Goal: Information Seeking & Learning: Learn about a topic

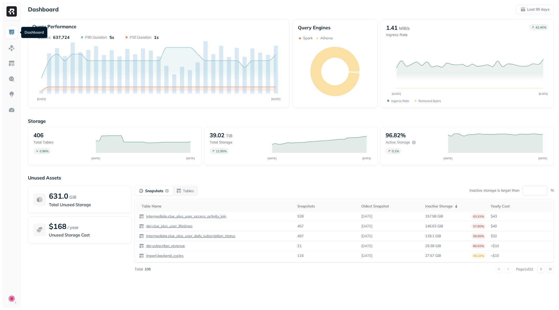
click at [12, 31] on img at bounding box center [11, 32] width 7 height 7
click at [11, 66] on img at bounding box center [11, 63] width 7 height 7
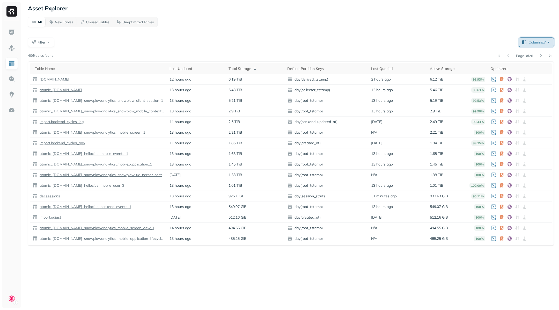
click at [536, 42] on span "Columns: 7" at bounding box center [540, 42] width 23 height 5
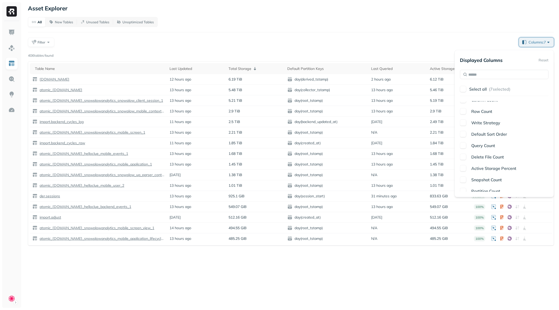
scroll to position [133, 0]
click at [489, 119] on span "Query Count" at bounding box center [483, 119] width 24 height 5
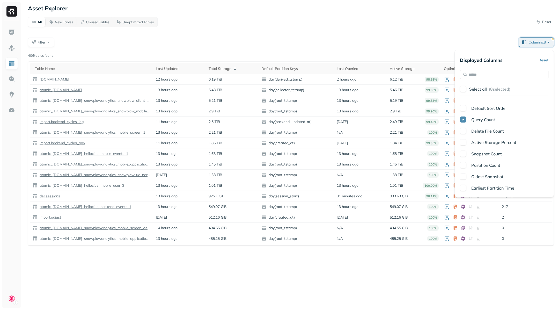
click at [484, 186] on span "Earliest Partition Time" at bounding box center [492, 187] width 43 height 5
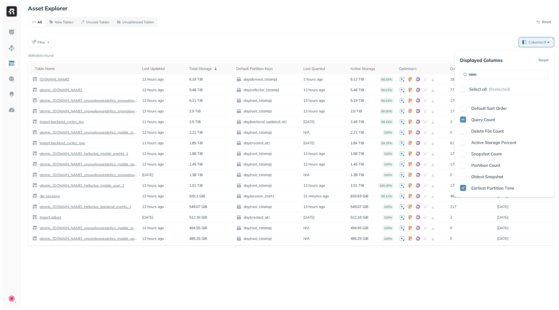
click at [485, 188] on span "Earliest Partition Time" at bounding box center [492, 187] width 43 height 5
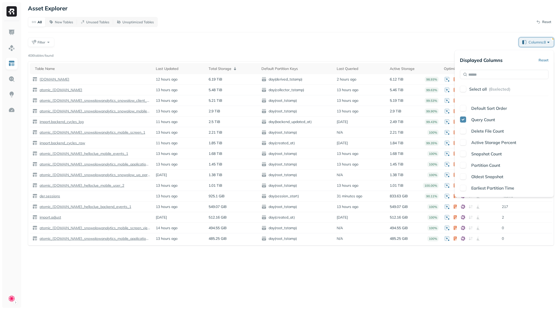
click at [485, 164] on span "Partition Count" at bounding box center [485, 165] width 29 height 5
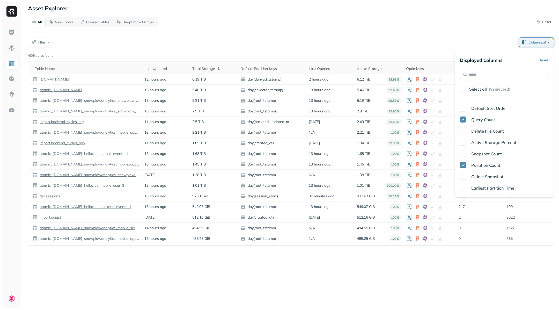
click at [488, 188] on span "Earliest Partition Time" at bounding box center [492, 187] width 43 height 5
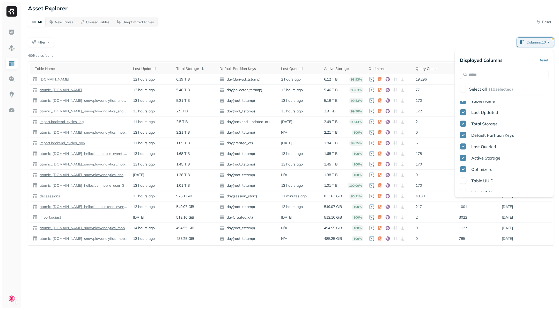
scroll to position [0, 0]
click at [464, 88] on button "button" at bounding box center [463, 89] width 6 height 6
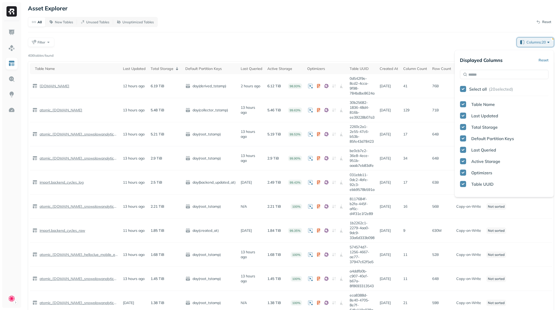
click at [497, 33] on div "All New Tables Unused Tables Unoptimized Tables Reset Filter Columns: 20 Page 1…" at bounding box center [291, 239] width 526 height 444
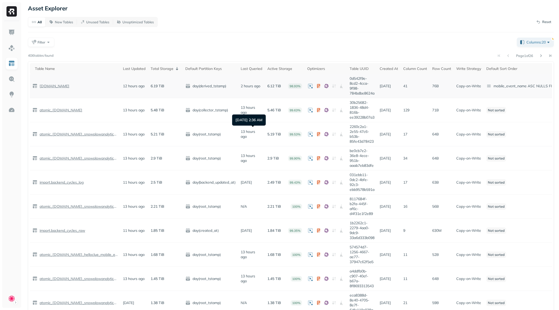
click at [48, 86] on p "[DOMAIN_NAME]" at bounding box center [54, 86] width 31 height 5
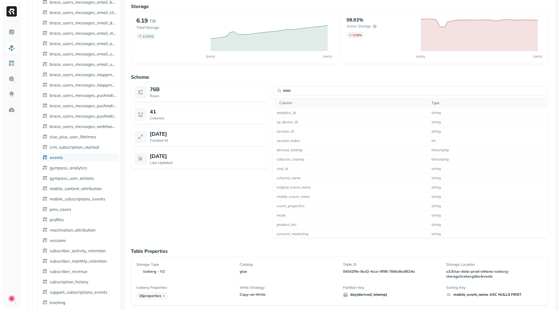
scroll to position [531, 0]
drag, startPoint x: 495, startPoint y: 275, endPoint x: 443, endPoint y: 268, distance: 51.7
click at [443, 268] on div "Storage Type iceberg - v2 Catalog glue Table ID 0d542f9e-8cd2-4cca-9f98-784bdbe…" at bounding box center [339, 281] width 407 height 38
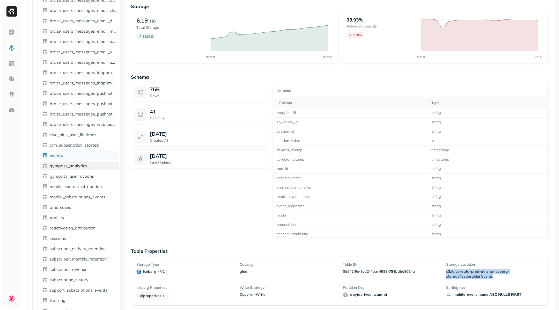
click at [79, 166] on span "gympass_analytics" at bounding box center [69, 165] width 38 height 5
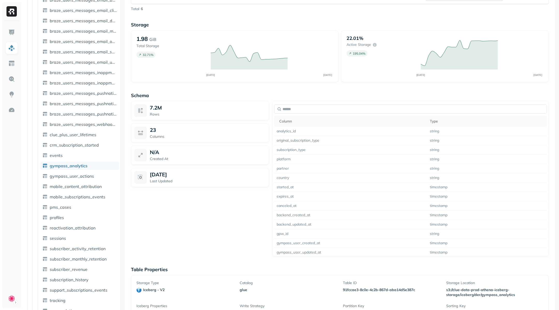
scroll to position [345, 0]
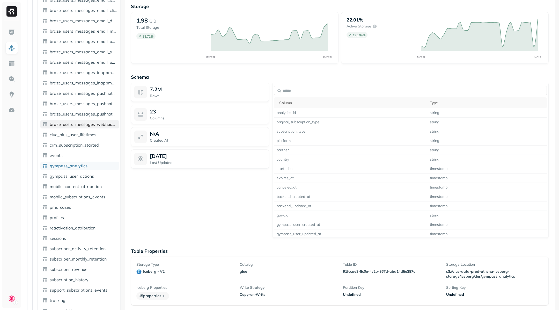
click at [75, 123] on span "braze_users_messages_webhook_send" at bounding box center [83, 124] width 67 height 5
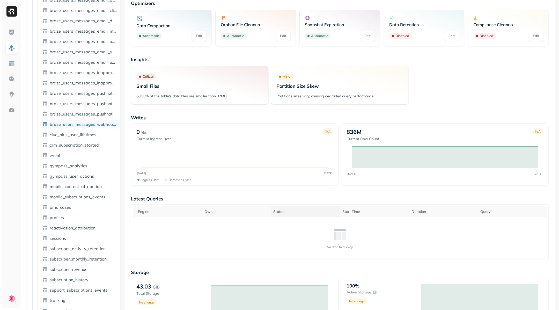
scroll to position [300, 0]
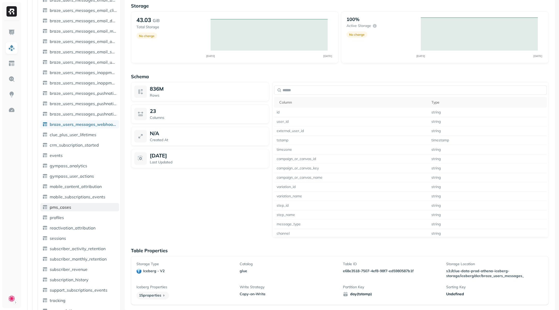
click at [55, 208] on span "pms_cases" at bounding box center [60, 207] width 21 height 5
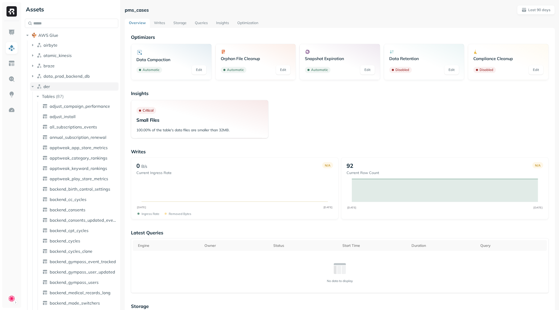
click at [33, 86] on icon "button" at bounding box center [33, 86] width 2 height 1
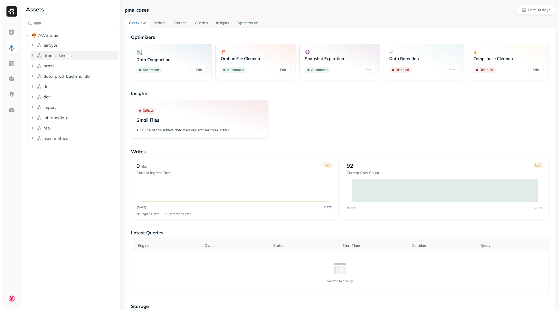
click at [67, 55] on span "atomic_kinesis" at bounding box center [57, 55] width 28 height 5
click at [33, 77] on icon "button" at bounding box center [32, 76] width 5 height 5
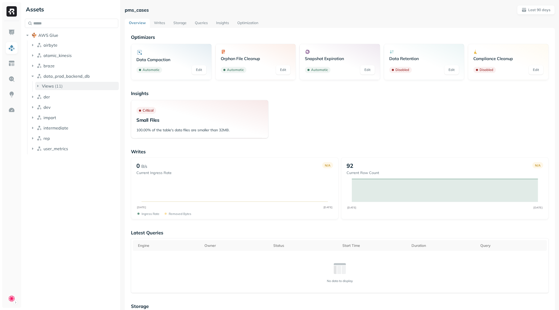
click at [44, 85] on span "Views" at bounding box center [48, 85] width 12 height 5
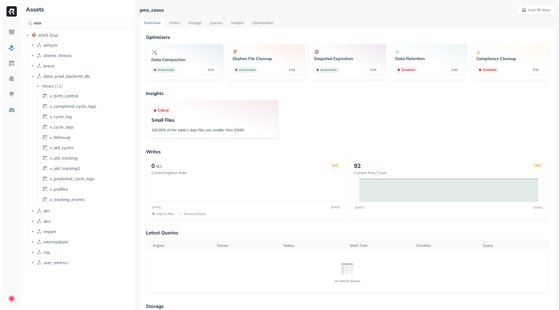
click at [136, 82] on div "Assets AWS Glue airbyte atomic_kinesis braze data_prod_backend_db Views ( 11 ) …" at bounding box center [291, 155] width 536 height 310
click at [70, 192] on link "v_profiles" at bounding box center [86, 189] width 93 height 8
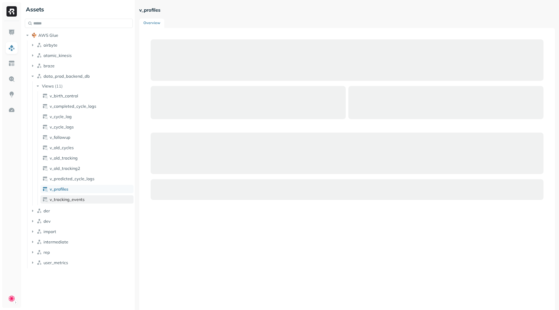
click at [70, 197] on span "v_tracking_events" at bounding box center [67, 199] width 35 height 5
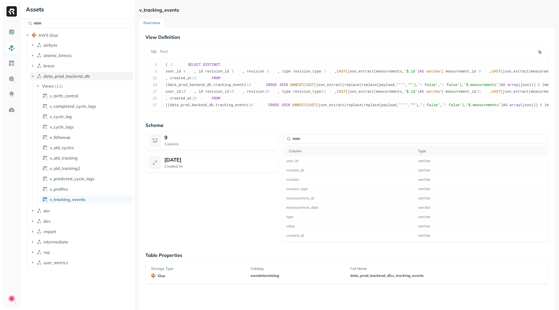
click at [57, 78] on span "data_prod_backend_db" at bounding box center [66, 76] width 46 height 5
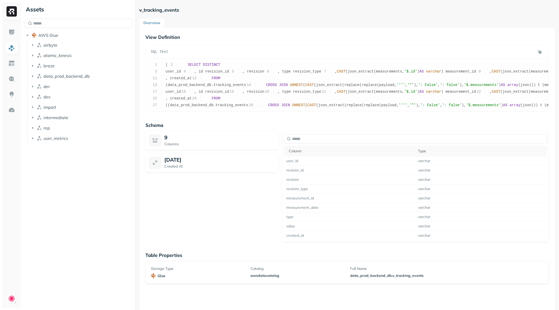
click at [51, 91] on li "der" at bounding box center [81, 86] width 103 height 9
click at [52, 89] on button "der" at bounding box center [81, 86] width 103 height 8
click at [52, 95] on span "Tables" at bounding box center [48, 96] width 13 height 5
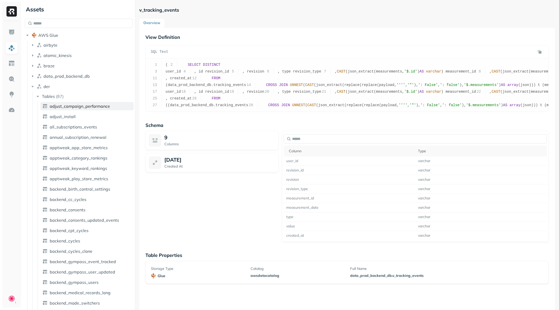
click at [56, 107] on span "adjust_campaign_performance" at bounding box center [80, 106] width 60 height 5
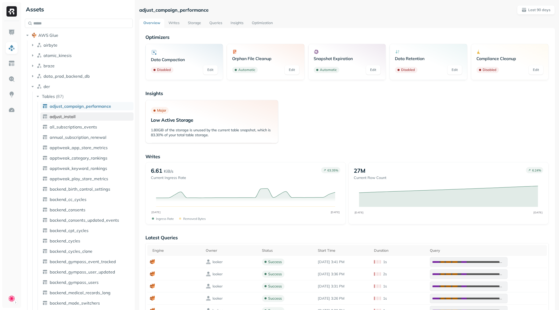
click at [61, 118] on span "adjust_install" at bounding box center [63, 116] width 26 height 5
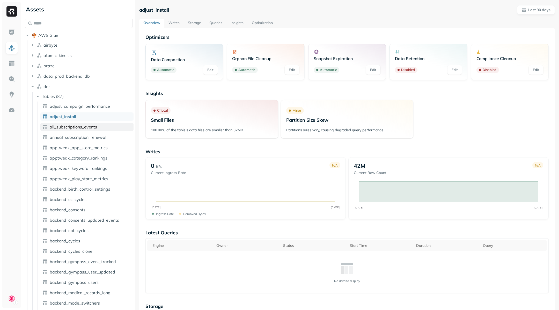
click at [63, 123] on link "all_subscriptions_events" at bounding box center [86, 127] width 93 height 8
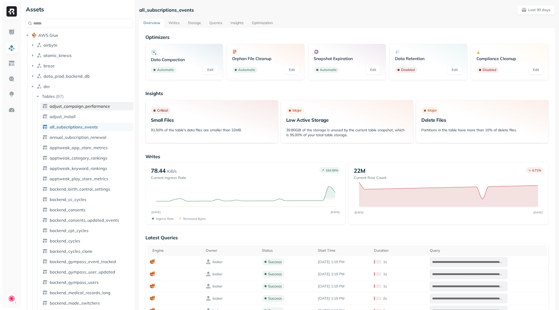
click at [58, 108] on span "adjust_campaign_performance" at bounding box center [80, 106] width 60 height 5
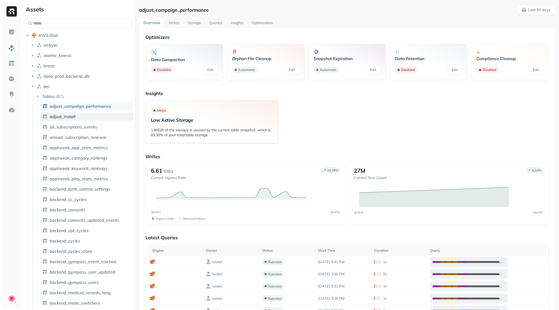
click at [58, 118] on span "adjust_install" at bounding box center [63, 116] width 26 height 5
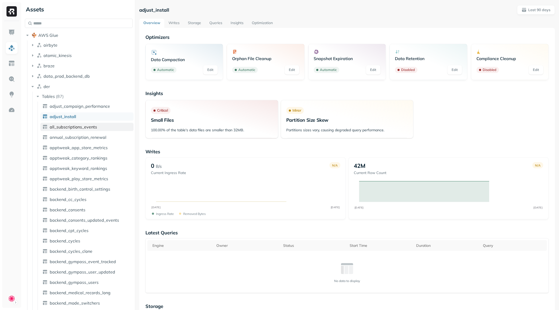
click at [59, 128] on span "all_subscriptions_events" at bounding box center [73, 126] width 47 height 5
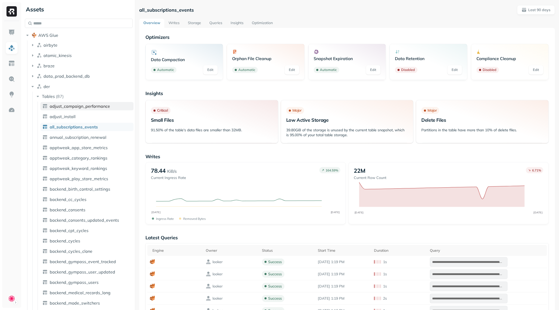
click at [64, 109] on link "adjust_campaign_performance" at bounding box center [86, 106] width 93 height 8
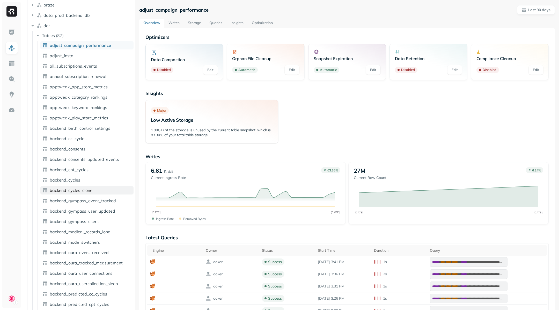
scroll to position [61, 0]
click at [62, 186] on link "backend_cycles_clone" at bounding box center [86, 190] width 93 height 8
click at [68, 179] on span "backend_cycles" at bounding box center [65, 179] width 31 height 5
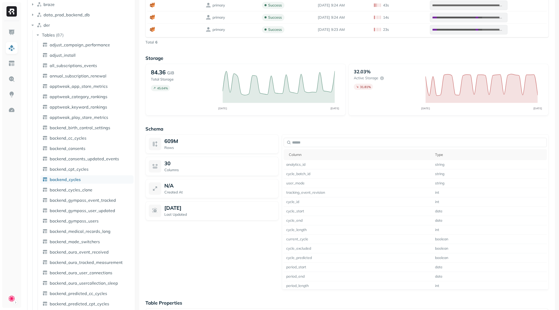
scroll to position [345, 0]
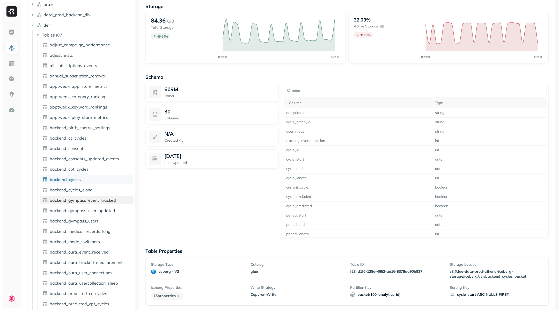
click at [88, 196] on link "backend_gympass_event_tracked" at bounding box center [86, 200] width 93 height 8
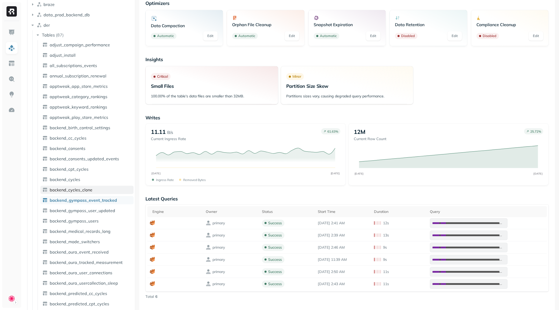
click at [88, 193] on link "backend_cycles_clone" at bounding box center [86, 190] width 93 height 8
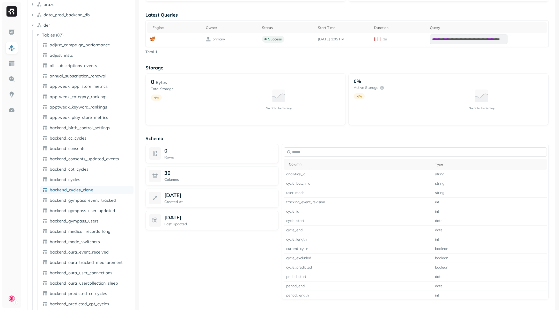
scroll to position [221, 0]
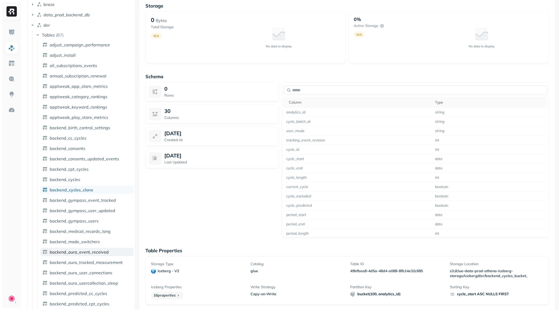
click at [77, 249] on span "backend_oura_event_received" at bounding box center [79, 251] width 59 height 5
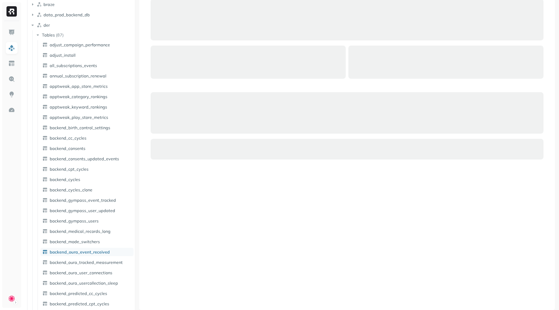
scroll to position [34, 0]
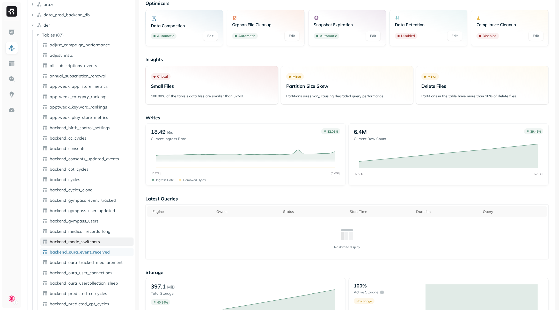
click at [82, 241] on span "backend_mode_switchers" at bounding box center [75, 241] width 50 height 5
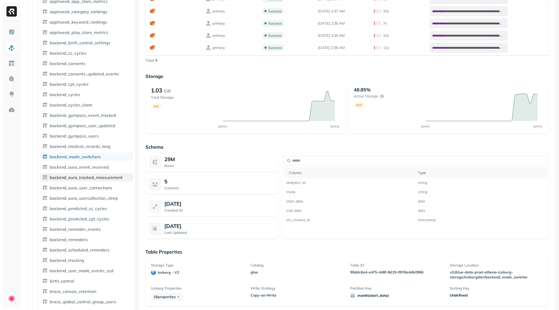
scroll to position [161, 0]
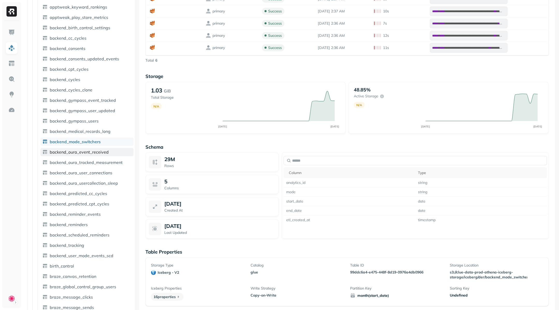
click at [85, 153] on span "backend_oura_event_received" at bounding box center [79, 151] width 59 height 5
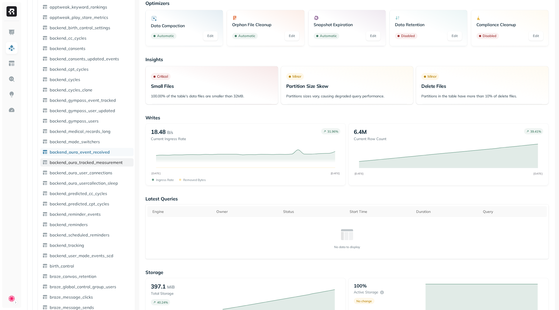
click at [86, 163] on span "backend_oura_tracked_measurement" at bounding box center [86, 162] width 73 height 5
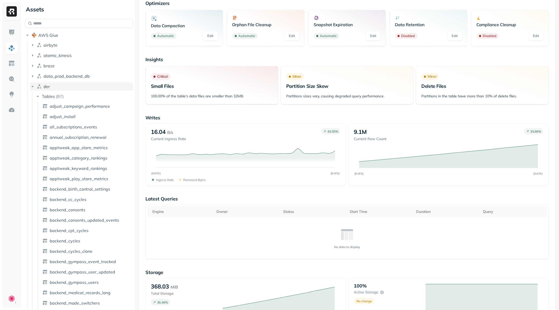
click at [68, 87] on button "der" at bounding box center [81, 86] width 103 height 8
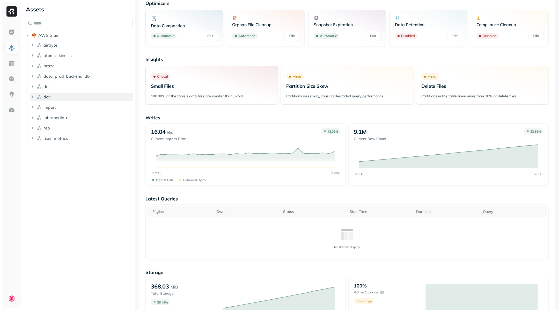
click at [66, 97] on button "dev" at bounding box center [81, 97] width 103 height 8
click at [66, 103] on button "Views ( 10 )" at bounding box center [84, 107] width 98 height 8
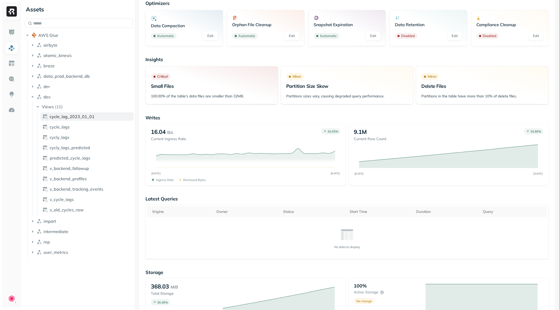
click at [67, 118] on span "cycle_log_2023_01_01" at bounding box center [72, 116] width 45 height 5
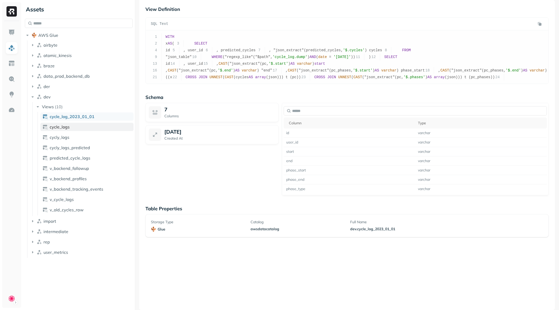
click at [69, 126] on link "cycle_logs" at bounding box center [86, 127] width 93 height 8
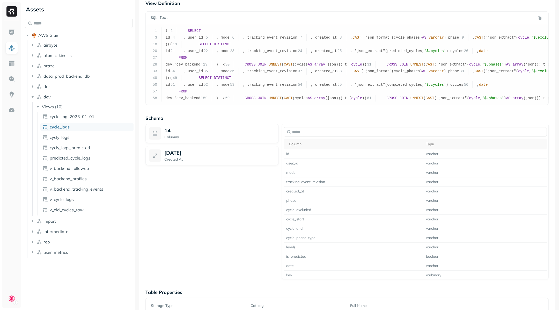
click at [69, 133] on ul "cycle_log_2023_01_01 cycle_logs cycly_logs cycly_logs_predicted predicted_cycle…" at bounding box center [86, 164] width 96 height 104
click at [69, 138] on link "cycly_logs" at bounding box center [86, 137] width 93 height 8
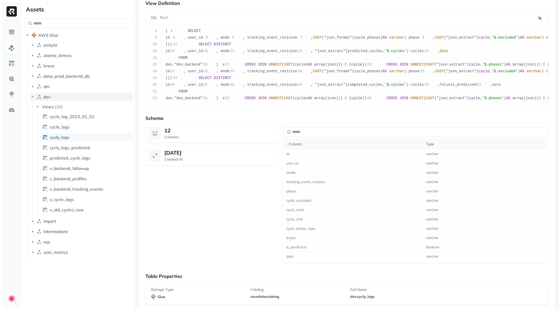
click at [69, 96] on button "dev" at bounding box center [81, 97] width 103 height 8
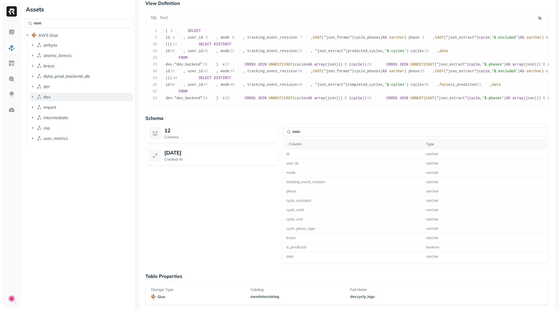
click at [69, 96] on button "dev" at bounding box center [81, 97] width 103 height 8
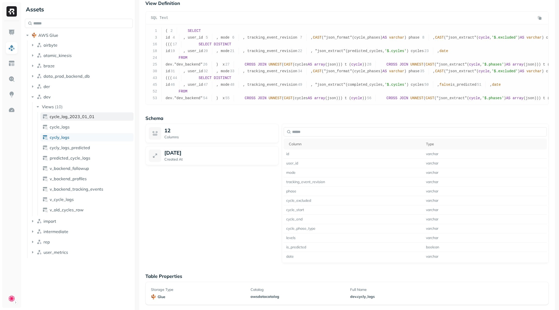
click at [68, 114] on span "cycle_log_2023_01_01" at bounding box center [72, 116] width 45 height 5
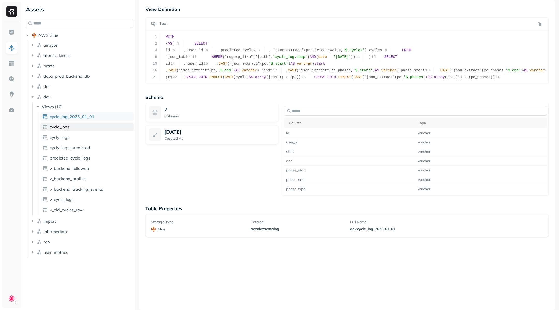
click at [68, 129] on span "cycle_logs" at bounding box center [60, 126] width 20 height 5
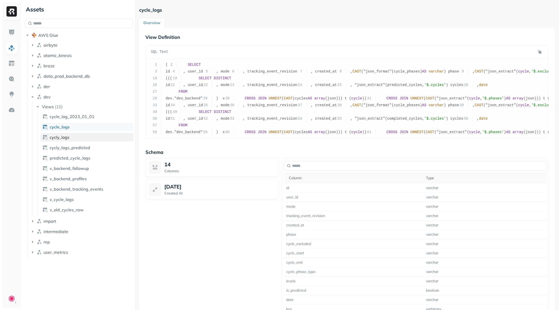
click at [92, 138] on link "cycly_logs" at bounding box center [86, 137] width 93 height 8
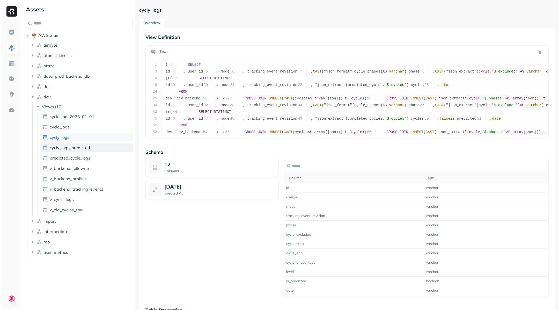
click at [91, 145] on link "cycly_logs_predicted" at bounding box center [86, 147] width 93 height 8
click at [80, 106] on button "Views ( 10 )" at bounding box center [84, 107] width 98 height 8
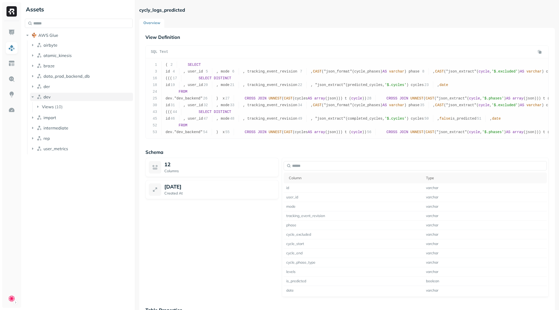
click at [65, 96] on button "dev" at bounding box center [81, 97] width 103 height 8
click at [15, 59] on link at bounding box center [11, 63] width 12 height 12
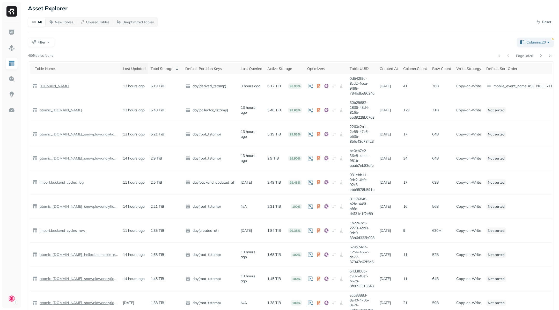
click at [145, 68] on div "Last Updated" at bounding box center [134, 68] width 23 height 5
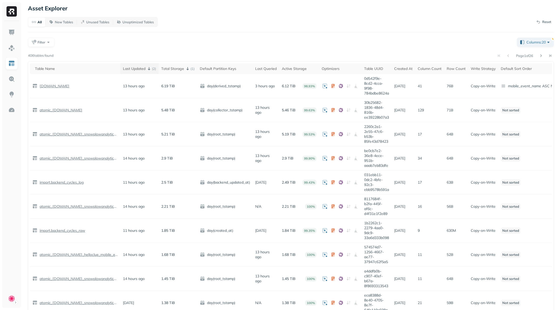
click at [148, 69] on icon at bounding box center [149, 69] width 6 height 6
click at [155, 71] on span "( 2 )" at bounding box center [151, 69] width 10 height 6
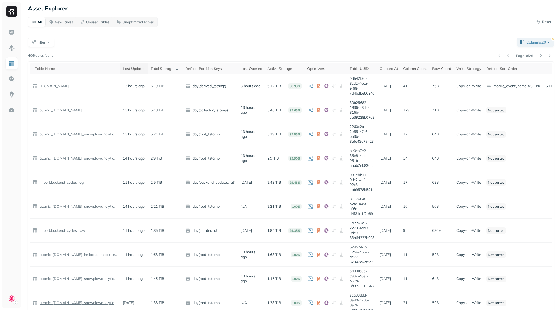
click at [139, 70] on div "Last Updated" at bounding box center [134, 68] width 23 height 5
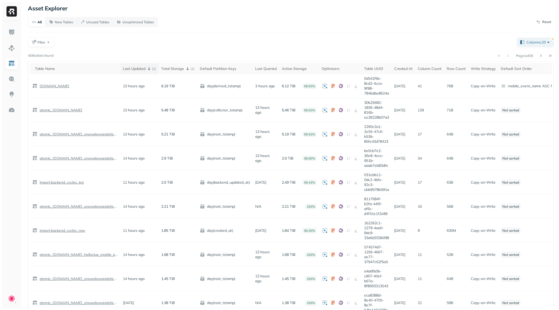
click at [141, 70] on div "Last Updated ( 2 )" at bounding box center [139, 69] width 33 height 6
click at [41, 42] on span "Filter" at bounding box center [42, 42] width 8 height 5
click at [37, 93] on button "button" at bounding box center [35, 94] width 5 height 5
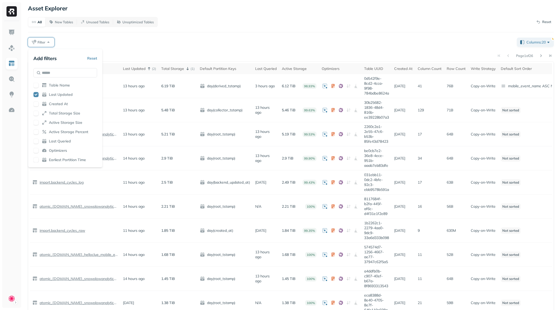
click at [126, 48] on div "All New Tables Unused Tables Unoptimized Tables Reset Filter Columns: 20 Page 1…" at bounding box center [291, 239] width 526 height 444
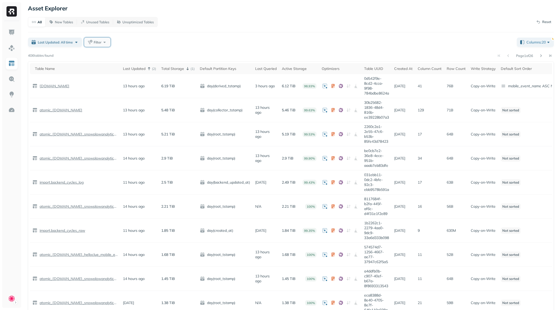
click at [105, 45] on button "Filter" at bounding box center [97, 42] width 26 height 9
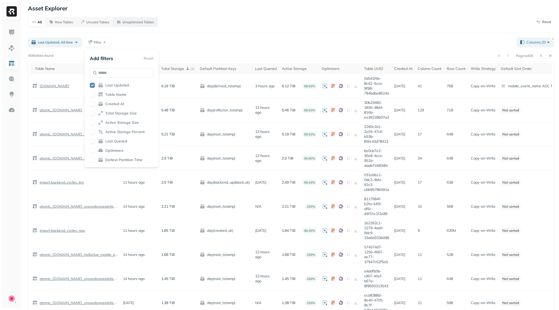
click at [149, 23] on p "Unoptimized Tables" at bounding box center [137, 22] width 31 height 5
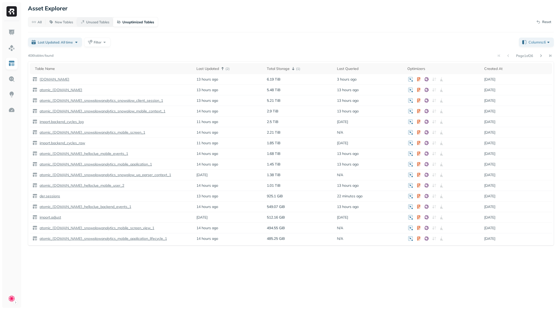
click at [100, 26] on button "Unused Tables" at bounding box center [95, 21] width 36 height 9
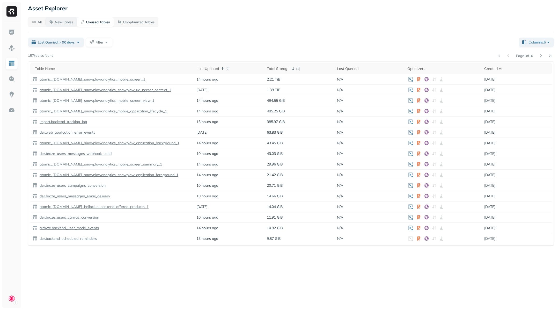
click at [57, 22] on p "New Tables" at bounding box center [64, 22] width 18 height 5
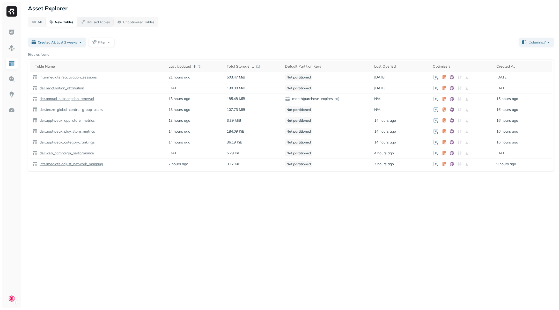
click at [93, 18] on button "Unused Tables" at bounding box center [95, 21] width 36 height 9
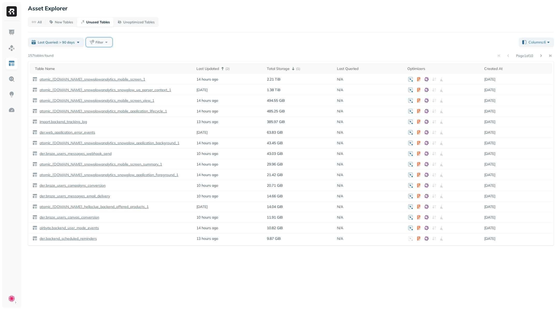
click at [103, 42] on span "Filter" at bounding box center [100, 42] width 8 height 5
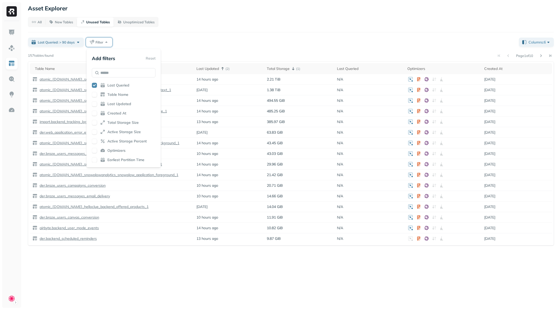
click at [132, 36] on div "All New Tables Unused Tables Unoptimized Tables Last Queried: > 90 days Filter …" at bounding box center [291, 131] width 526 height 228
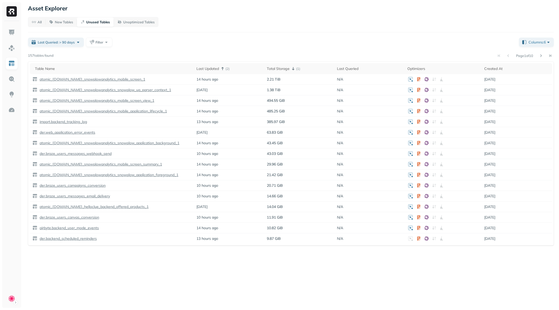
click at [74, 37] on div "All New Tables Unused Tables Unoptimized Tables Last Queried: > 90 days Filter …" at bounding box center [291, 131] width 526 height 228
click at [74, 41] on span "Last Queried: > 90 days" at bounding box center [56, 42] width 37 height 5
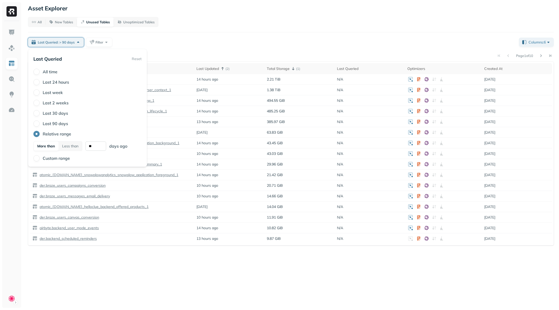
drag, startPoint x: 96, startPoint y: 148, endPoint x: 86, endPoint y: 147, distance: 10.3
click at [86, 147] on input "**" at bounding box center [95, 145] width 21 height 9
type input "***"
click at [179, 38] on div "Last Queried: > 120 days Filter" at bounding box center [271, 42] width 487 height 9
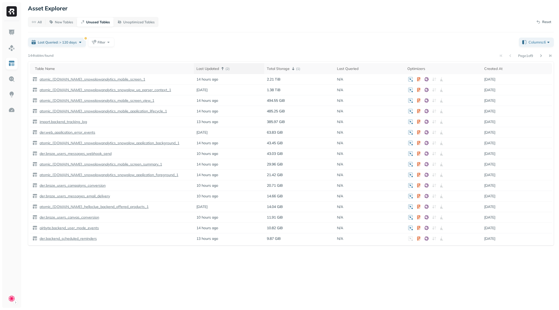
click at [225, 71] on icon at bounding box center [223, 69] width 6 height 6
click at [29, 28] on div "All New Tables Unused Tables Unoptimized Tables Reset Last Queried: > 120 days …" at bounding box center [291, 131] width 526 height 228
click at [33, 27] on div "All New Tables Unused Tables Unoptimized Tables Reset Last Queried: > 120 days …" at bounding box center [291, 131] width 526 height 228
click at [47, 20] on button "New Tables" at bounding box center [61, 21] width 31 height 9
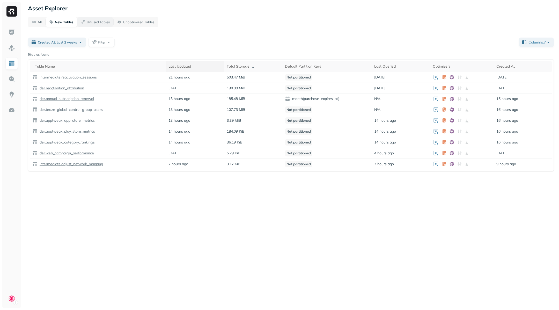
click at [92, 23] on p "Unused Tables" at bounding box center [98, 22] width 23 height 5
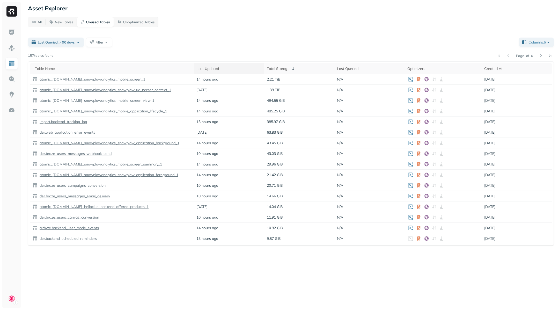
click at [212, 68] on div "Last Updated" at bounding box center [229, 68] width 65 height 5
click at [212, 68] on div "Last Updated ( 2 )" at bounding box center [229, 69] width 65 height 6
click at [68, 19] on button "New Tables" at bounding box center [61, 21] width 31 height 9
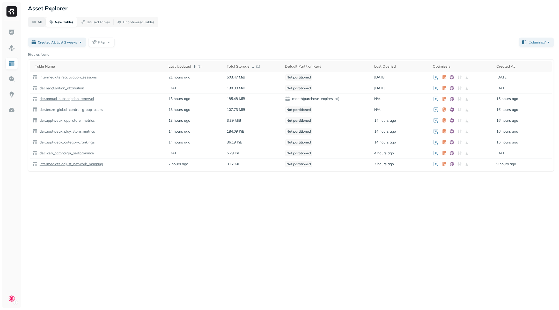
click at [41, 20] on p "All" at bounding box center [40, 22] width 4 height 5
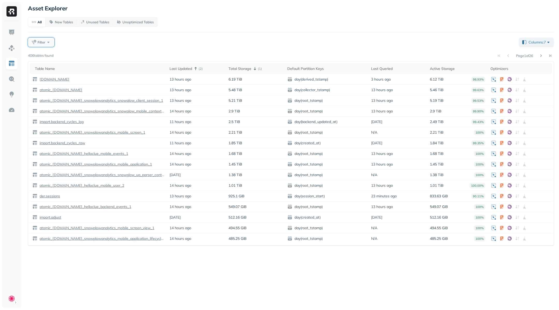
click at [40, 42] on span "Filter" at bounding box center [42, 42] width 8 height 5
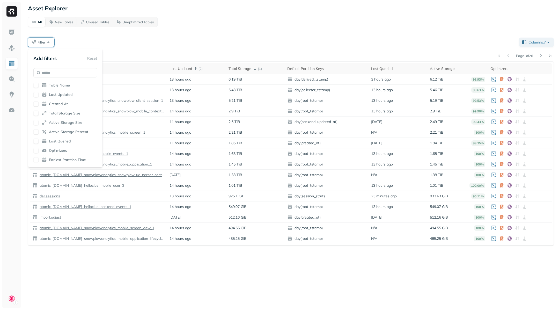
click at [37, 94] on button "button" at bounding box center [35, 94] width 5 height 5
click at [112, 39] on div "Filter" at bounding box center [271, 42] width 487 height 9
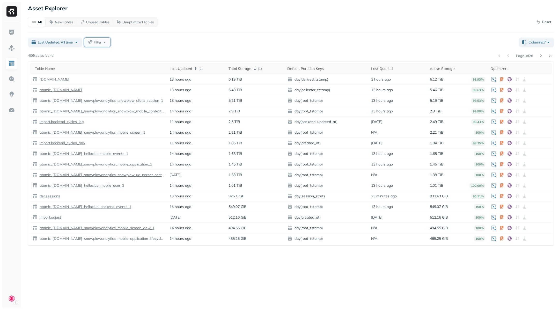
click at [96, 42] on span "Filter" at bounding box center [98, 42] width 8 height 5
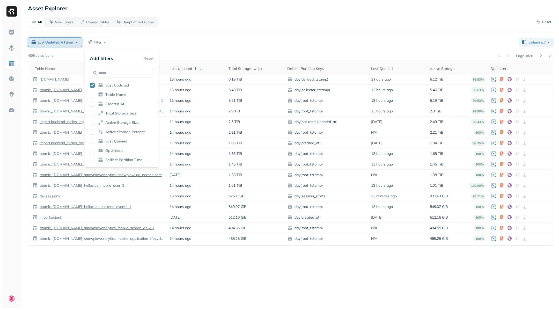
click at [57, 40] on span "Last Updated: All time" at bounding box center [55, 42] width 35 height 5
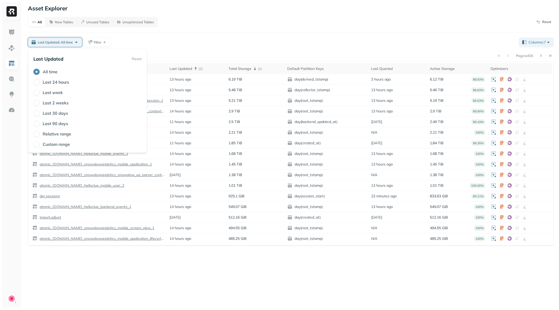
click at [55, 145] on label "Custom range" at bounding box center [56, 144] width 27 height 5
click at [40, 145] on button "Custom range" at bounding box center [36, 144] width 6 height 6
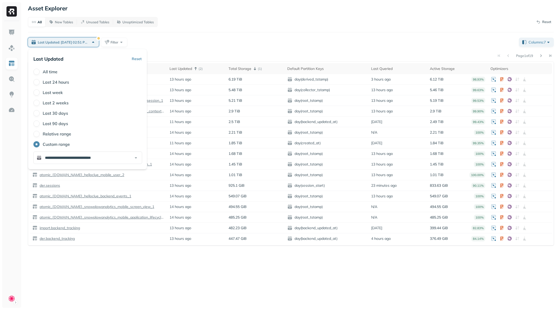
click at [60, 135] on label "Relative range" at bounding box center [57, 133] width 28 height 5
click at [40, 135] on button "Relative range" at bounding box center [36, 134] width 6 height 6
click at [96, 147] on input "text" at bounding box center [95, 145] width 21 height 9
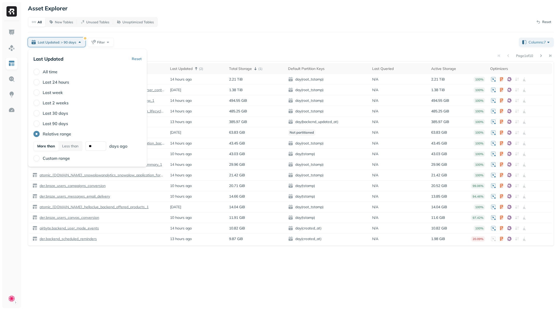
type input "*"
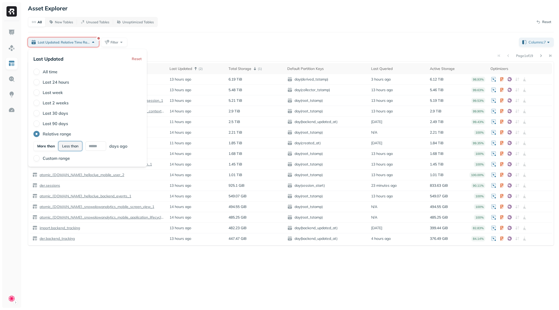
click at [68, 145] on button "Less than" at bounding box center [71, 145] width 24 height 9
click at [56, 147] on button "More than" at bounding box center [46, 145] width 24 height 9
click at [96, 147] on input "text" at bounding box center [95, 145] width 21 height 9
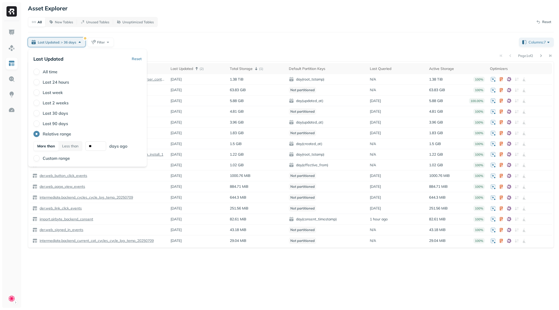
type input "*"
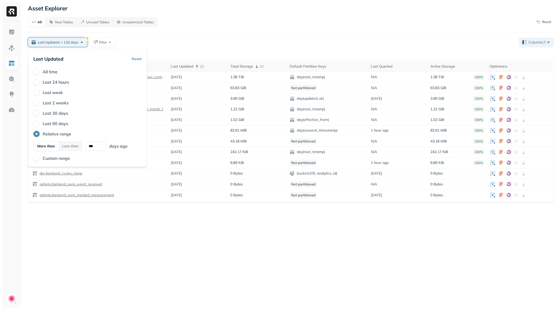
type input "***"
click at [204, 41] on div "Last Updated: > 120 days Filter" at bounding box center [271, 42] width 487 height 9
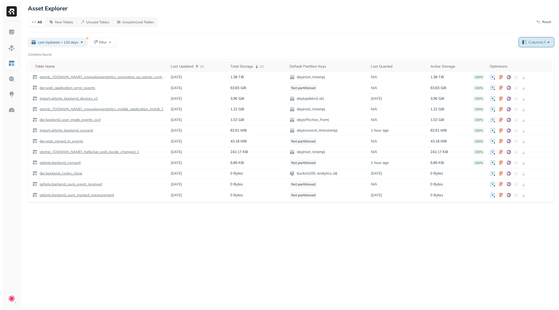
click at [547, 43] on span "Columns: 7" at bounding box center [540, 42] width 23 height 5
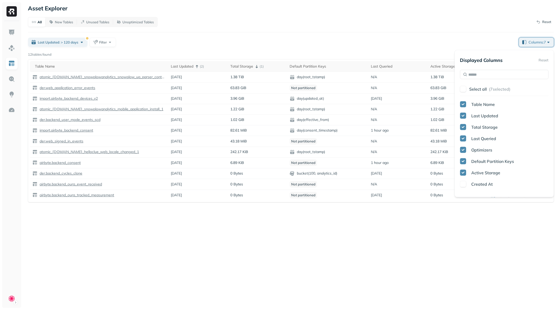
click at [488, 88] on button "Select all ( 7 selected)" at bounding box center [508, 88] width 79 height 9
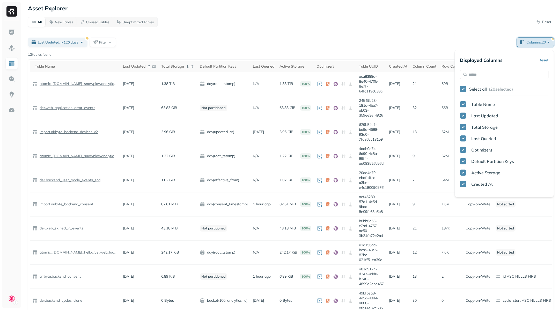
click at [542, 40] on span "Columns: 20" at bounding box center [539, 42] width 25 height 5
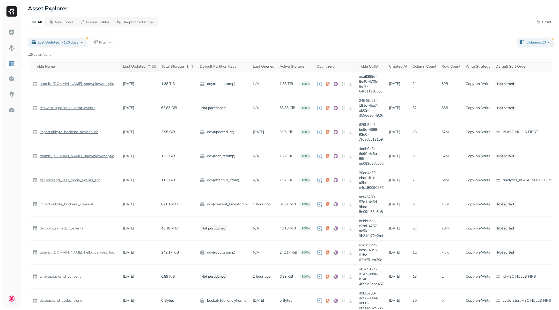
click at [152, 67] on icon at bounding box center [149, 66] width 6 height 6
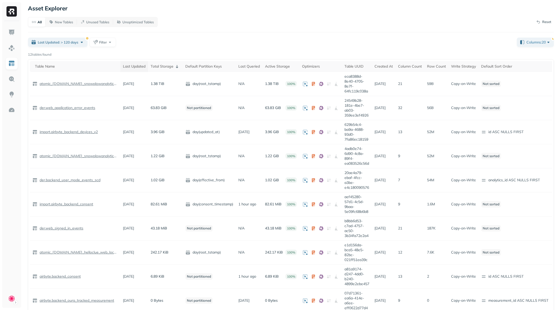
click at [145, 65] on div "Last Updated" at bounding box center [134, 66] width 23 height 5
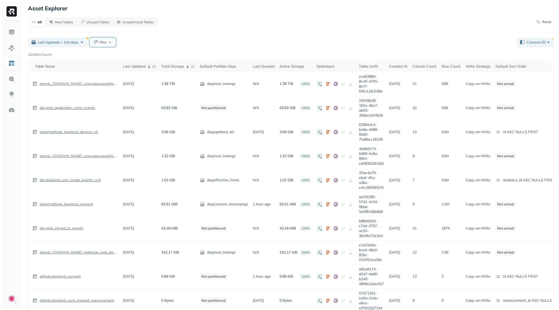
click at [103, 41] on span "Filter" at bounding box center [103, 42] width 8 height 5
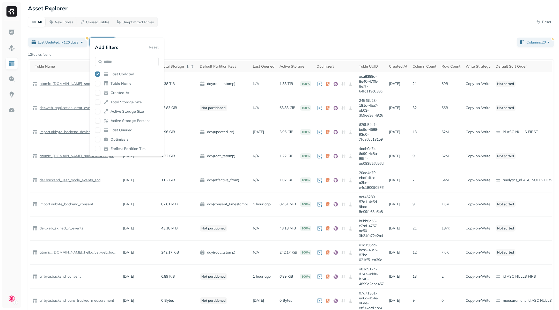
scroll to position [1, 0]
click at [179, 34] on div "All New Tables Unused Tables Unoptimized Tables Reset Last Updated: > 120 days …" at bounding box center [291, 188] width 526 height 345
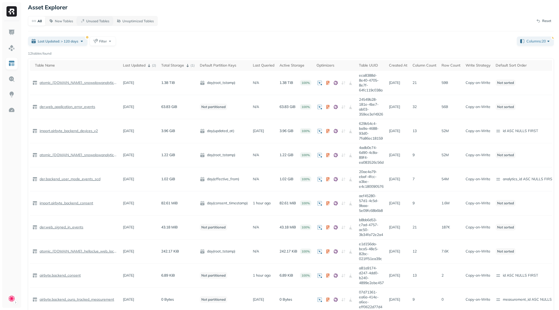
click at [98, 19] on p "Unused Tables" at bounding box center [97, 21] width 23 height 5
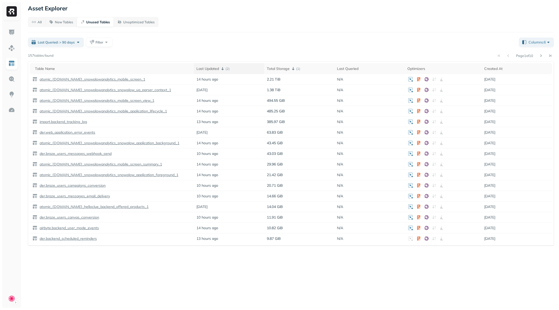
click at [224, 69] on icon at bounding box center [223, 68] width 2 height 3
click at [95, 41] on button "Filter" at bounding box center [99, 42] width 26 height 9
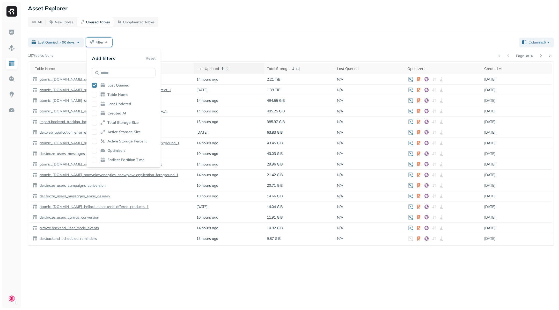
click at [91, 87] on div "Add filters Reset Last Queried Table Name Last Updated Created At Total Storage…" at bounding box center [123, 108] width 75 height 119
click at [92, 84] on button "button" at bounding box center [94, 85] width 5 height 5
click at [92, 103] on button "button" at bounding box center [94, 103] width 5 height 5
click at [168, 38] on div "Last Queried: > 90 days Filter" at bounding box center [271, 42] width 487 height 9
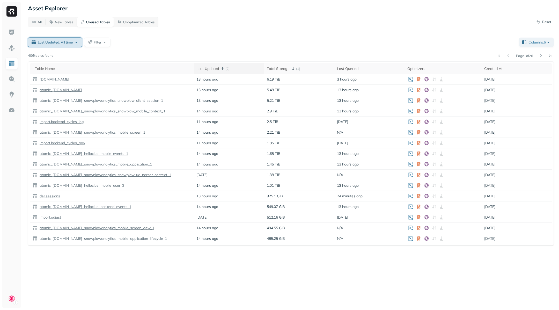
click at [65, 45] on div "Last Updated: All time" at bounding box center [58, 42] width 41 height 5
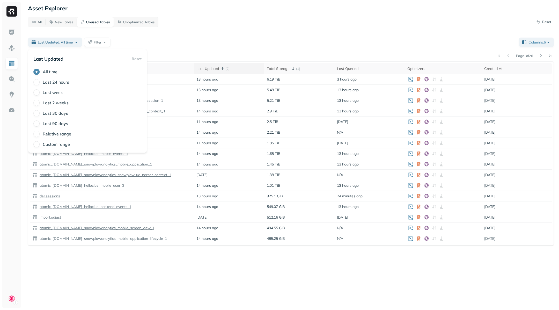
click at [174, 26] on div "All New Tables Unused Tables Unoptimized Tables Reset" at bounding box center [291, 22] width 526 height 10
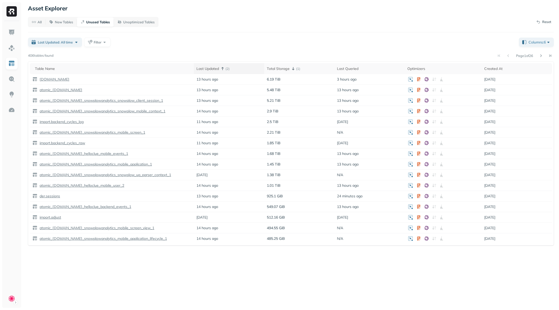
click at [223, 69] on icon at bounding box center [223, 69] width 6 height 6
click at [227, 70] on div "Last Updated" at bounding box center [229, 68] width 65 height 5
click at [227, 70] on p "( 2 )" at bounding box center [228, 68] width 4 height 5
click at [227, 70] on div "Last Updated" at bounding box center [229, 68] width 65 height 5
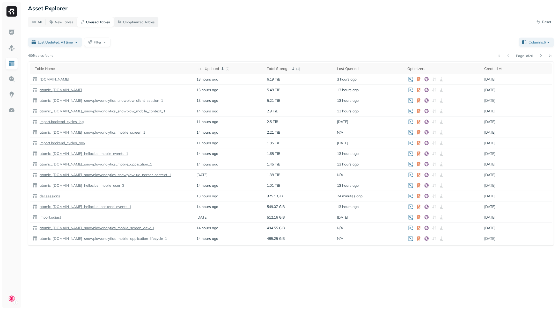
click at [127, 20] on p "Unoptimized Tables" at bounding box center [138, 22] width 31 height 5
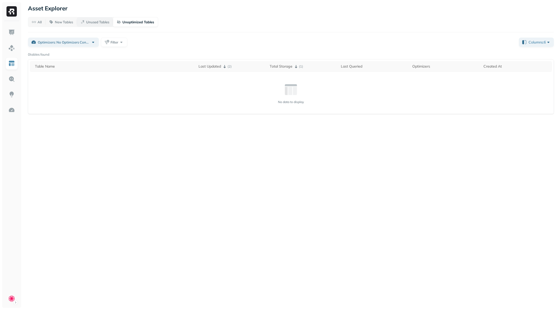
click at [96, 20] on p "Unused Tables" at bounding box center [97, 22] width 23 height 5
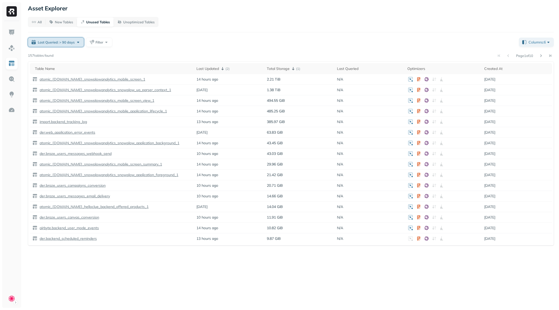
click at [73, 46] on button "Last Queried: > 90 days" at bounding box center [56, 42] width 56 height 9
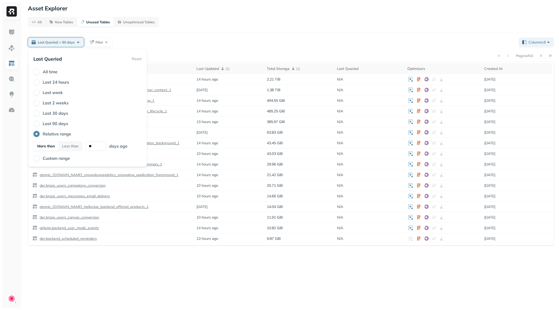
click at [53, 70] on label "All time" at bounding box center [50, 71] width 15 height 5
click at [40, 70] on button "All time" at bounding box center [36, 72] width 6 height 6
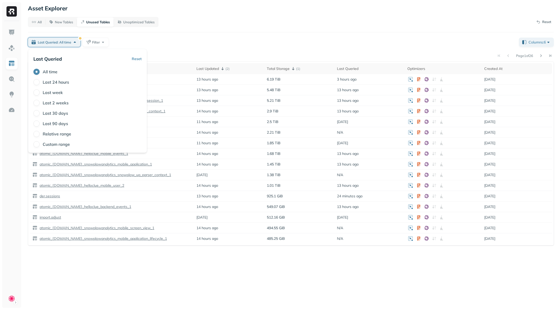
click at [137, 59] on button "Reset" at bounding box center [137, 58] width 10 height 9
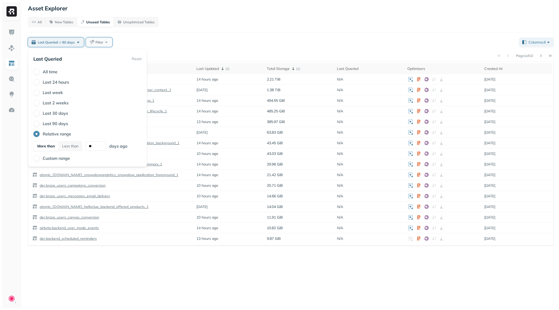
click at [97, 42] on span "Filter" at bounding box center [100, 42] width 8 height 5
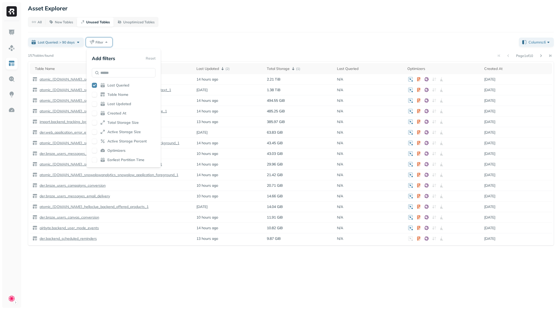
click at [96, 84] on button "button" at bounding box center [94, 85] width 5 height 5
click at [95, 105] on button "button" at bounding box center [94, 103] width 5 height 5
click at [64, 40] on span "Last Queried: > 90 days" at bounding box center [56, 42] width 37 height 5
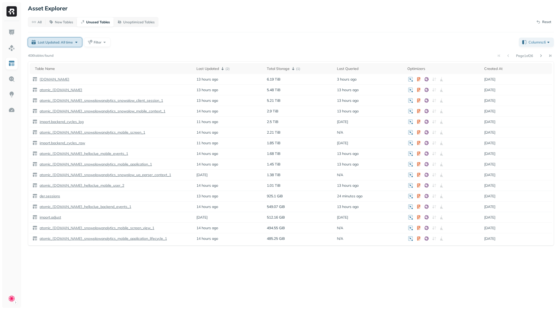
click at [69, 45] on button "Last Updated: All time" at bounding box center [55, 42] width 54 height 9
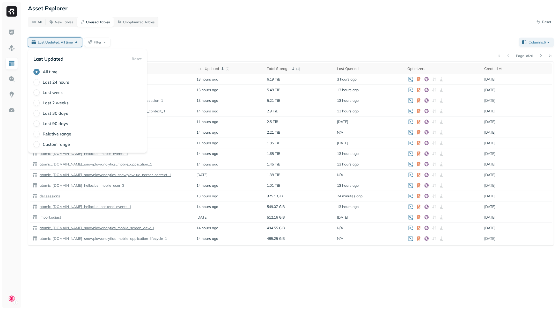
click at [58, 83] on label "Last 24 hours" at bounding box center [56, 81] width 26 height 5
click at [40, 83] on button "Last 24 hours" at bounding box center [36, 82] width 6 height 6
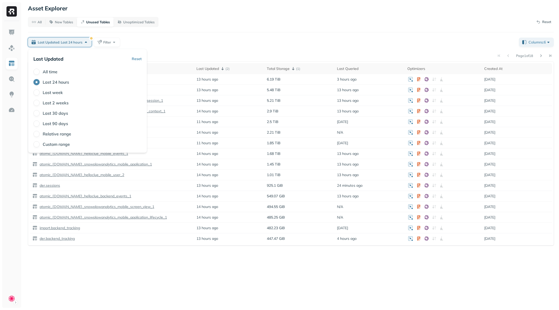
click at [57, 93] on label "Last week" at bounding box center [53, 92] width 20 height 5
click at [40, 93] on button "Last week" at bounding box center [36, 92] width 6 height 6
click at [55, 111] on label "Last 30 days" at bounding box center [55, 113] width 25 height 5
click at [40, 111] on button "Last 30 days" at bounding box center [36, 113] width 6 height 6
click at [55, 120] on div "Last 90 days" at bounding box center [87, 123] width 108 height 6
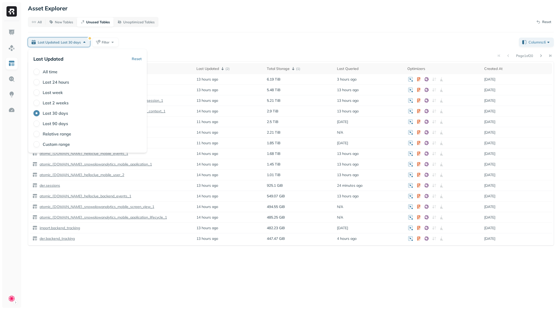
click at [54, 123] on label "Last 90 days" at bounding box center [55, 123] width 25 height 5
click at [40, 123] on button "Last 90 days" at bounding box center [36, 123] width 6 height 6
click at [52, 145] on label "Custom range" at bounding box center [56, 144] width 27 height 5
click at [40, 145] on button "Custom range" at bounding box center [36, 144] width 6 height 6
click at [52, 72] on label "All time" at bounding box center [50, 71] width 15 height 5
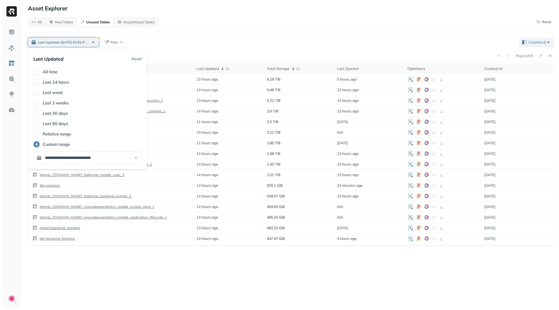
click at [40, 72] on button "All time" at bounding box center [36, 72] width 6 height 6
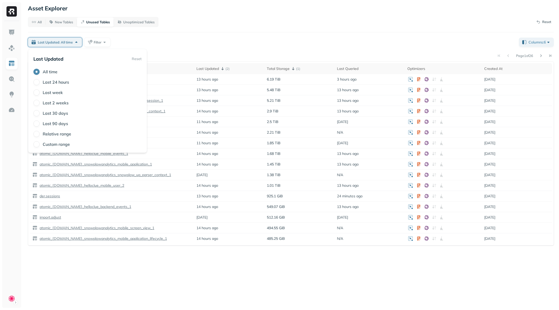
click at [181, 56] on div "Page 1 of 26" at bounding box center [304, 55] width 500 height 7
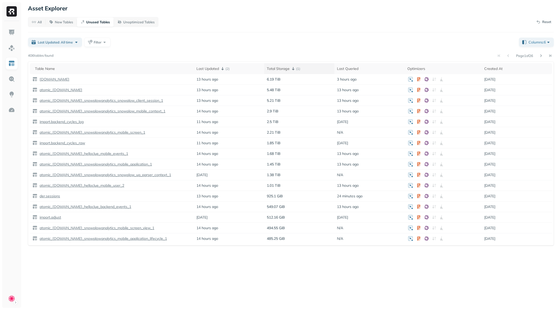
click at [294, 71] on icon at bounding box center [293, 69] width 6 height 6
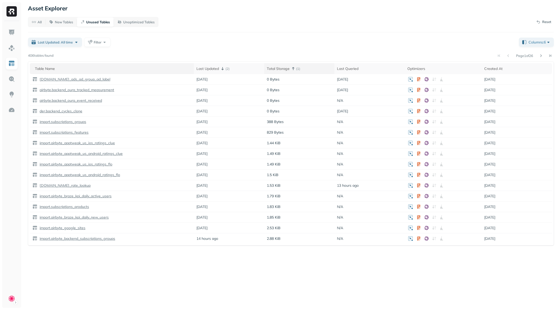
click at [148, 71] on th "Table Name" at bounding box center [112, 68] width 164 height 11
click at [216, 68] on div "Last Updated ( 2 )" at bounding box center [229, 69] width 65 height 6
click at [218, 68] on div "Last Updated ( 2 )" at bounding box center [229, 69] width 65 height 6
click at [221, 69] on div "Last Updated" at bounding box center [229, 68] width 65 height 5
click at [224, 72] on th "Last Updated ( 3 )" at bounding box center [229, 68] width 70 height 11
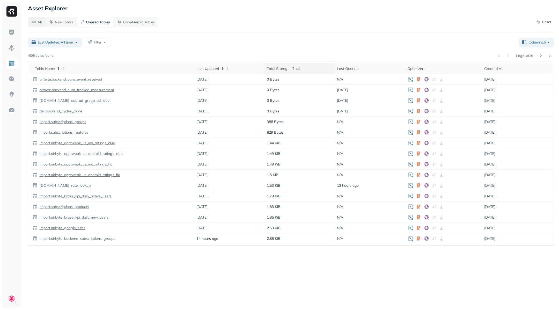
click at [41, 24] on button "All" at bounding box center [36, 21] width 17 height 9
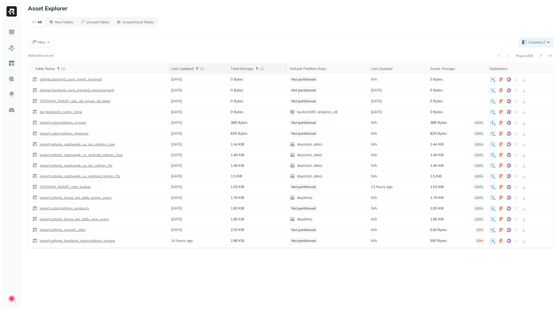
click at [203, 67] on p "( 3 )" at bounding box center [202, 68] width 4 height 5
click at [204, 70] on div "Last Updated" at bounding box center [198, 68] width 54 height 5
click at [204, 70] on p "( 3 )" at bounding box center [202, 68] width 4 height 5
click at [204, 70] on div "Last Updated" at bounding box center [198, 68] width 54 height 5
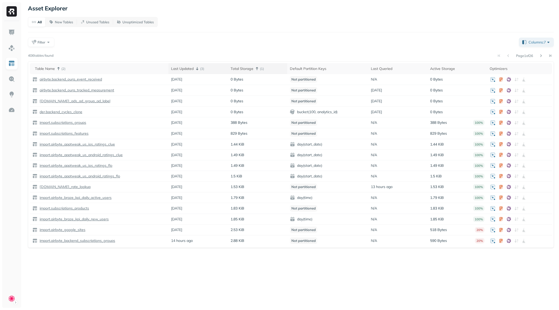
click at [204, 70] on p "( 3 )" at bounding box center [202, 68] width 4 height 5
click at [69, 68] on div "Table Name ( 2 )" at bounding box center [100, 69] width 131 height 6
click at [268, 68] on div "Total Storage ( 1 )" at bounding box center [258, 69] width 54 height 6
click at [268, 68] on div "Total Storage" at bounding box center [258, 68] width 54 height 5
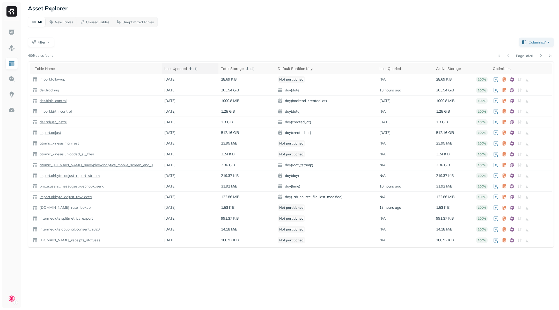
click at [202, 68] on div "Last Updated ( 1 )" at bounding box center [190, 69] width 52 height 6
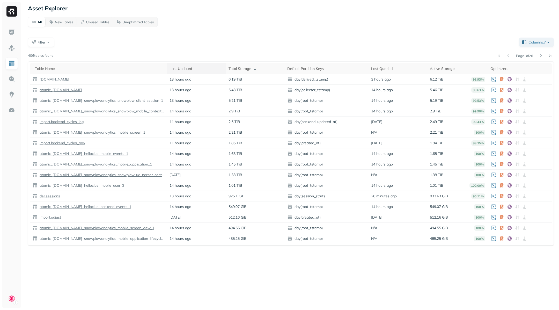
click at [202, 68] on div "Last Updated" at bounding box center [197, 68] width 54 height 5
click at [202, 68] on p "( 2 )" at bounding box center [201, 68] width 4 height 5
click at [191, 67] on div "Last Updated" at bounding box center [197, 68] width 54 height 5
click at [199, 69] on p "( 2 )" at bounding box center [201, 68] width 4 height 5
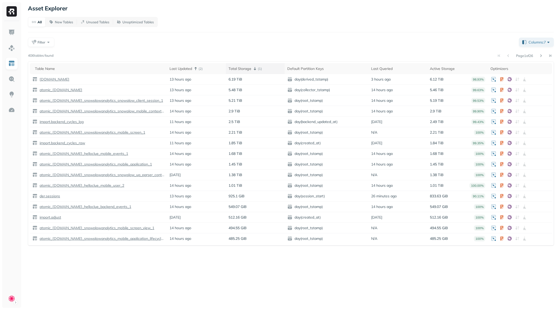
click at [254, 66] on icon at bounding box center [255, 69] width 6 height 6
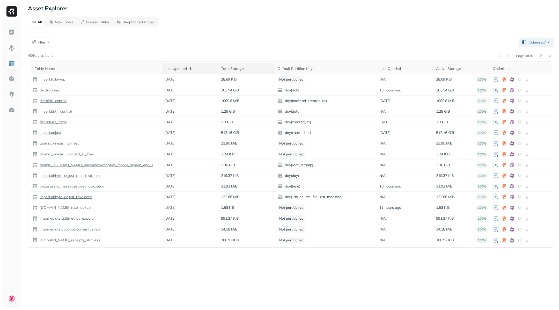
click at [193, 69] on icon at bounding box center [190, 69] width 6 height 6
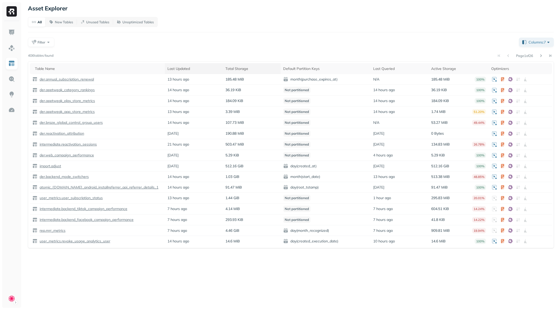
click at [193, 69] on div "Last Updated" at bounding box center [194, 68] width 53 height 5
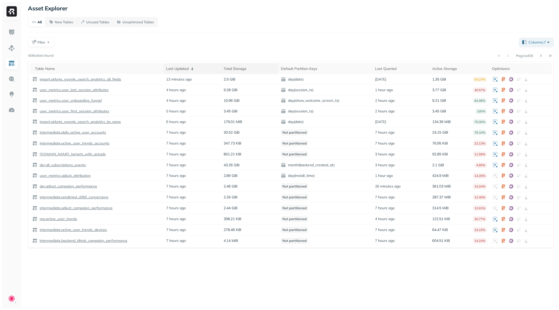
click at [191, 68] on icon at bounding box center [192, 69] width 6 height 6
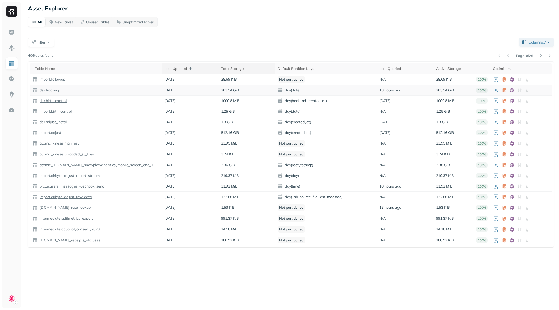
click at [52, 89] on p "der.tracking" at bounding box center [49, 90] width 21 height 5
click at [53, 90] on p "der.tracking" at bounding box center [49, 90] width 21 height 5
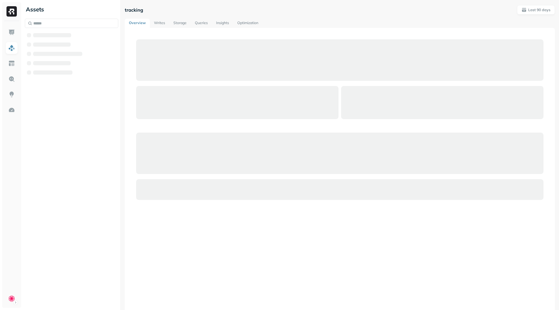
click at [52, 89] on div "Assets" at bounding box center [72, 155] width 98 height 310
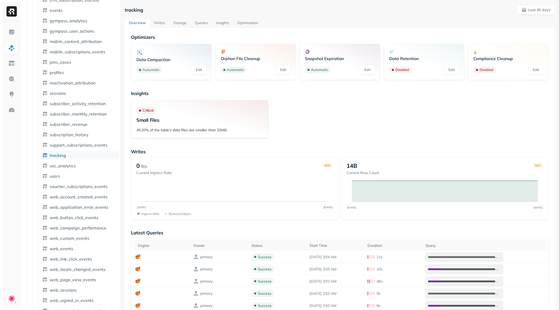
click at [200, 22] on link "Queries" at bounding box center [201, 23] width 21 height 9
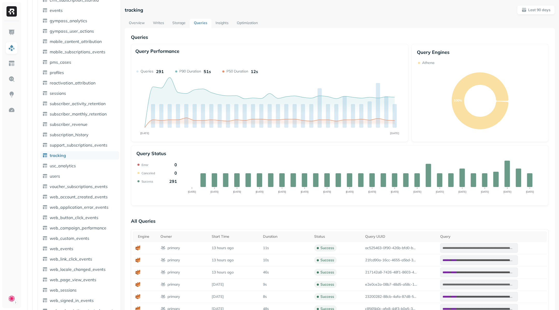
click at [135, 22] on link "Overview" at bounding box center [137, 23] width 24 height 9
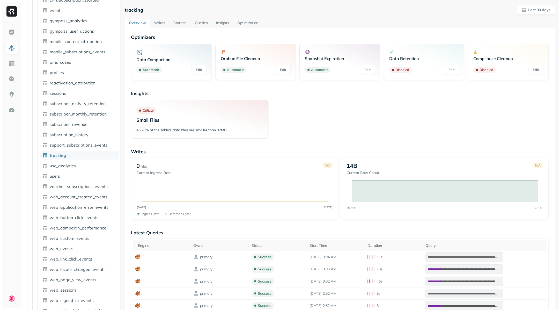
click at [185, 25] on link "Storage" at bounding box center [179, 23] width 21 height 9
click at [199, 25] on link "Queries" at bounding box center [201, 23] width 21 height 9
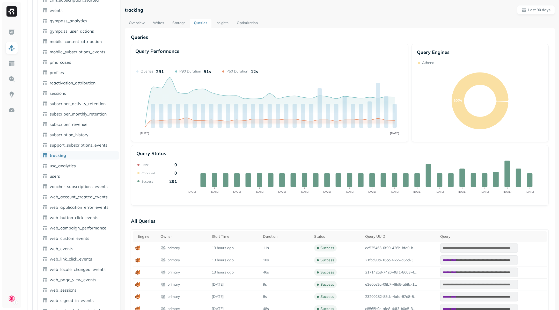
click at [309, 22] on div "Overview Writes Storage Queries Insights Optimization" at bounding box center [340, 23] width 430 height 9
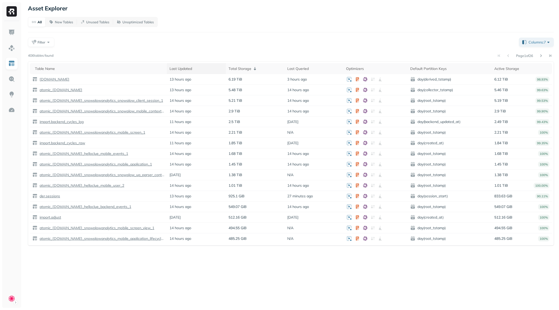
click at [195, 70] on div "Last Updated" at bounding box center [197, 68] width 54 height 5
click at [255, 67] on icon at bounding box center [255, 69] width 6 height 6
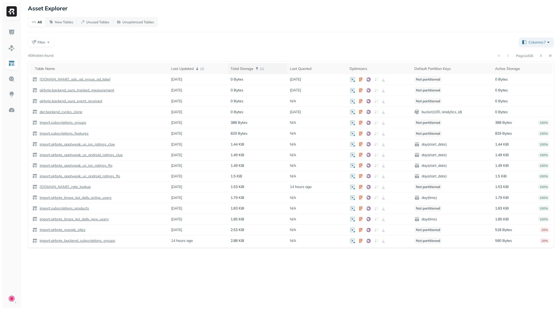
click at [261, 70] on p "( 1 )" at bounding box center [262, 68] width 4 height 5
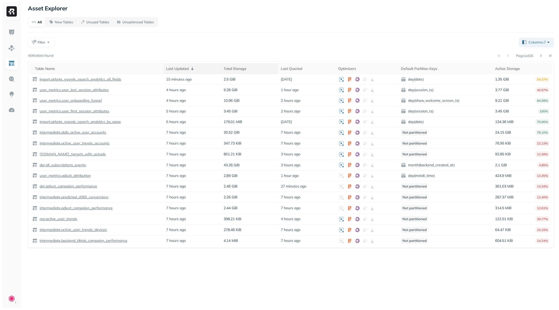
click at [197, 70] on div "Last Updated" at bounding box center [192, 69] width 52 height 6
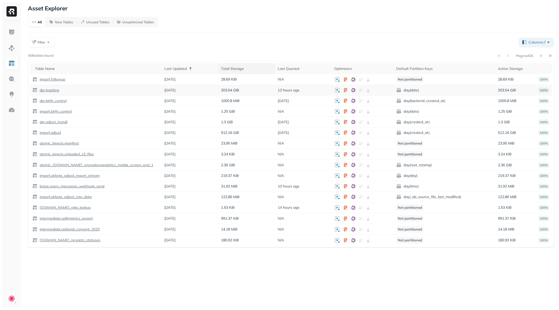
drag, startPoint x: 191, startPoint y: 90, endPoint x: 155, endPoint y: 90, distance: 36.2
click at [155, 90] on tr "der.tracking [DATE] 203.54 GiB 13 hours ago day(date) 203.54 GiB 100%" at bounding box center [291, 90] width 522 height 11
click at [546, 41] on span "Columns: 7" at bounding box center [540, 42] width 23 height 5
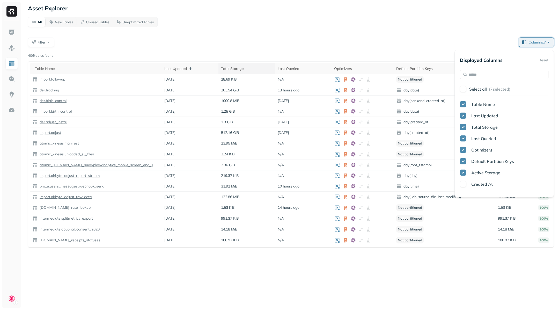
scroll to position [133, 0]
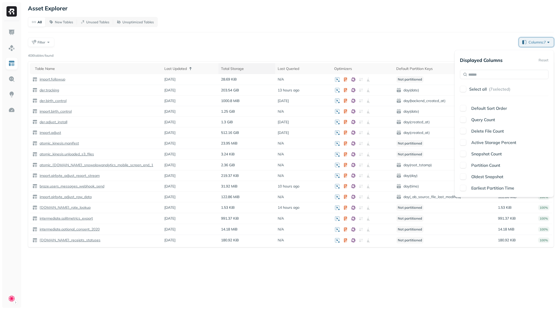
click at [463, 188] on button "button" at bounding box center [463, 188] width 6 height 6
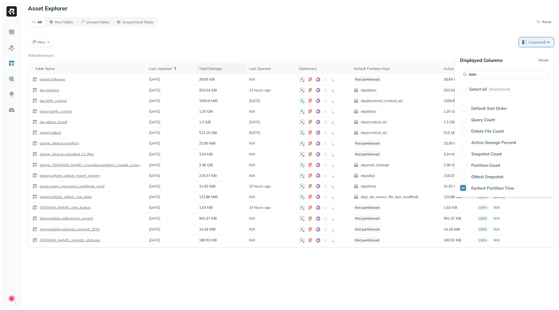
click at [463, 175] on button "button" at bounding box center [463, 176] width 6 height 6
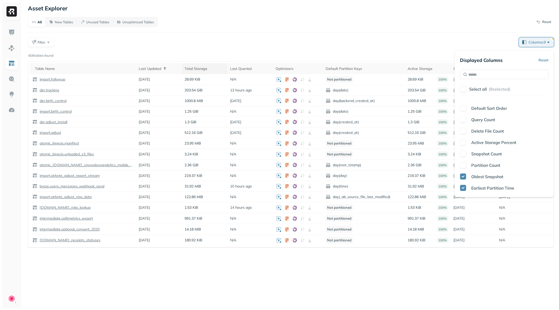
click at [462, 164] on button "button" at bounding box center [463, 165] width 6 height 6
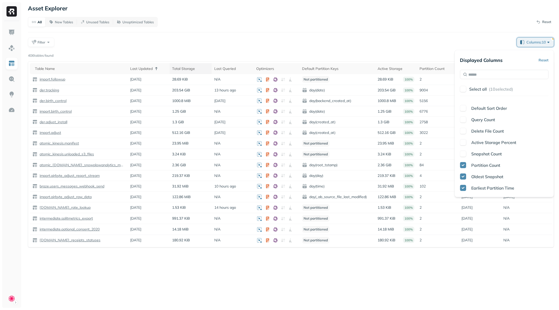
click at [462, 152] on button "button" at bounding box center [463, 154] width 6 height 6
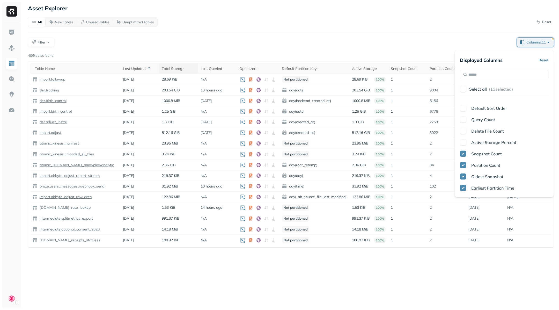
click at [462, 142] on button "button" at bounding box center [463, 142] width 6 height 6
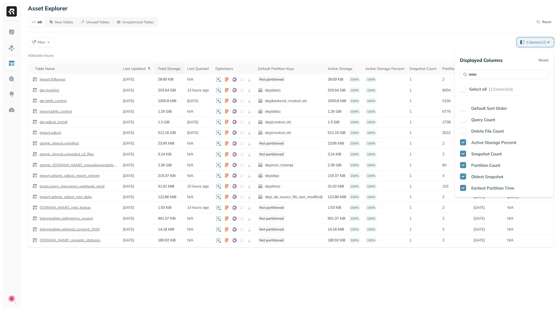
click at [463, 132] on button "button" at bounding box center [463, 131] width 6 height 6
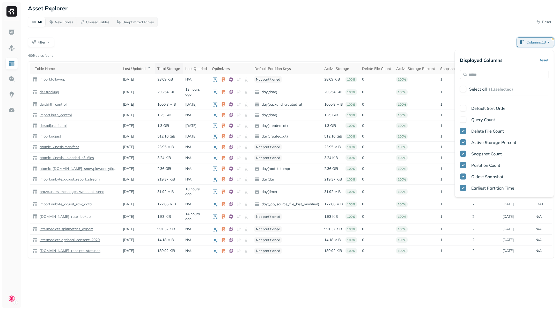
click at [463, 119] on button "button" at bounding box center [463, 120] width 6 height 6
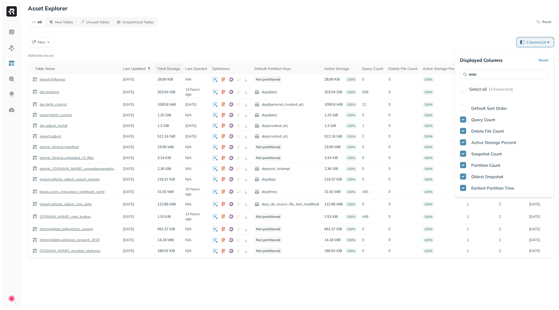
click at [464, 101] on div "Table Name Last Updated Total Storage Last Queried Optimizers Default Partition…" at bounding box center [504, 146] width 89 height 91
click at [464, 90] on button "button" at bounding box center [463, 89] width 6 height 6
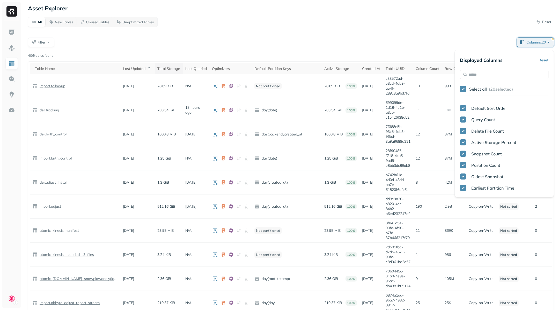
click at [514, 29] on div "All New Tables Unused Tables Unoptimized Tables Reset Filter Columns: 20 Page 1…" at bounding box center [291, 239] width 526 height 444
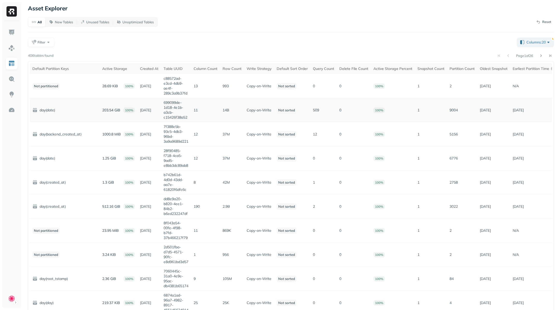
scroll to position [0, 230]
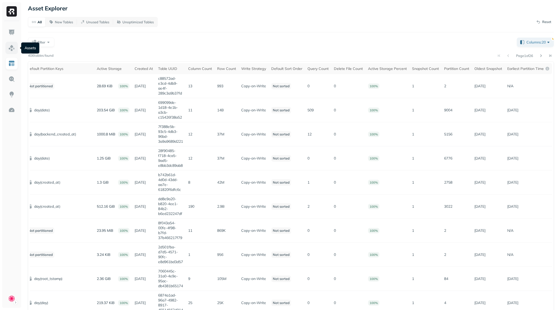
click at [13, 48] on img at bounding box center [11, 48] width 7 height 7
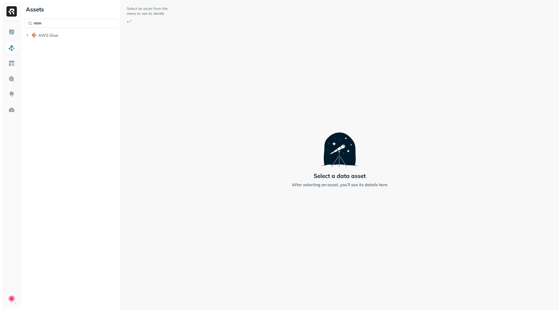
click at [24, 34] on div "Assets AWS Glue" at bounding box center [72, 21] width 98 height 42
click at [28, 34] on icon "button" at bounding box center [27, 35] width 5 height 5
click at [33, 87] on icon "button" at bounding box center [32, 86] width 5 height 5
click at [39, 96] on icon "button" at bounding box center [37, 96] width 5 height 5
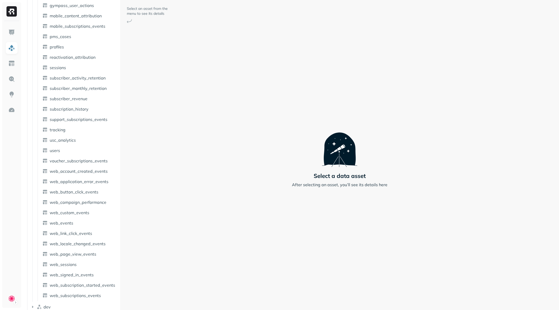
scroll to position [695, 0]
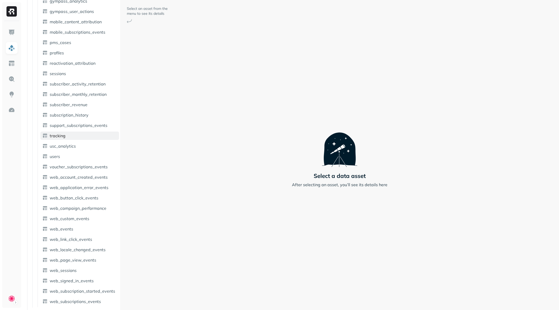
click at [72, 132] on link "tracking" at bounding box center [79, 136] width 79 height 8
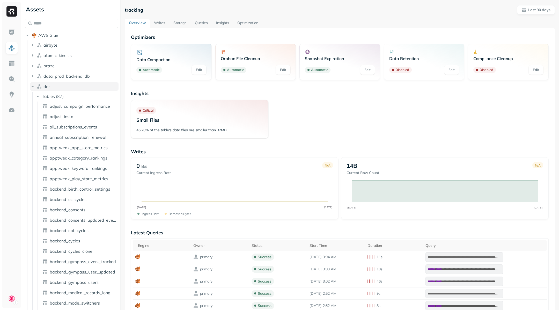
click at [36, 87] on button "der" at bounding box center [74, 86] width 89 height 8
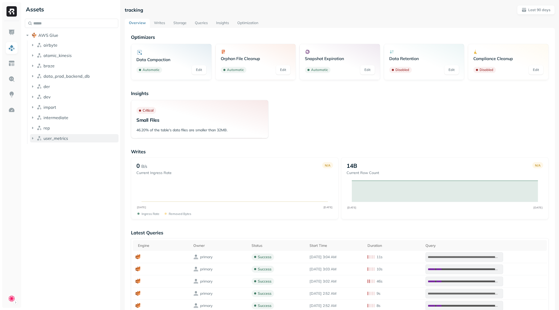
click at [32, 138] on icon "button" at bounding box center [32, 138] width 1 height 2
click at [36, 148] on icon "button" at bounding box center [37, 148] width 5 height 5
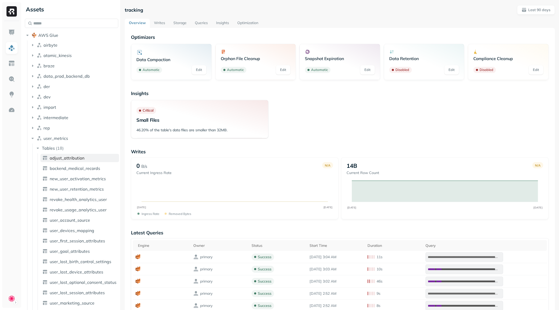
click at [57, 158] on span "adjust_attribution" at bounding box center [67, 157] width 35 height 5
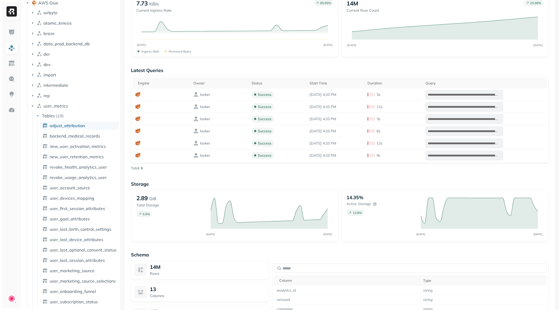
scroll to position [334, 0]
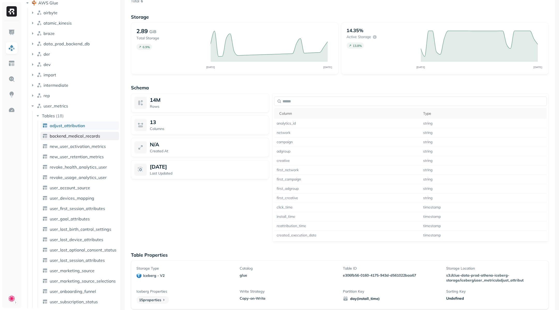
click at [78, 132] on link "backend_medical_records" at bounding box center [79, 136] width 79 height 8
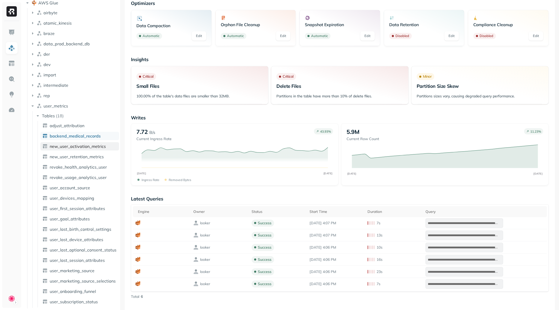
click at [76, 145] on span "new_user_activation_metrics" at bounding box center [78, 146] width 56 height 5
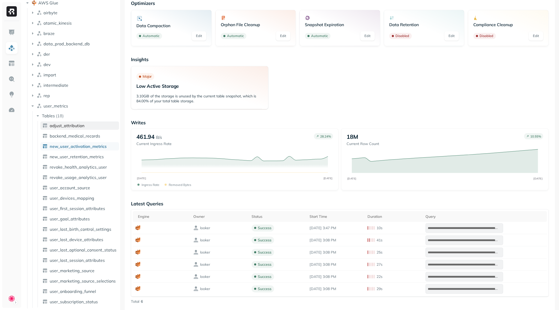
click at [73, 126] on span "adjust_attribution" at bounding box center [67, 125] width 35 height 5
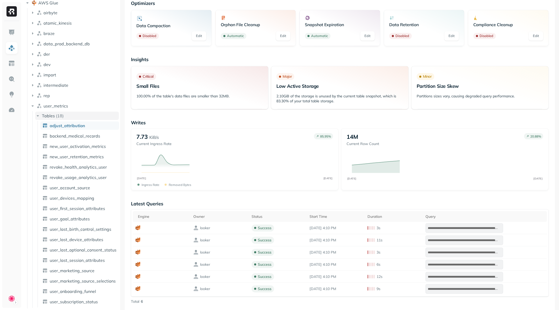
click at [67, 116] on button "Tables ( 18 )" at bounding box center [77, 116] width 84 height 8
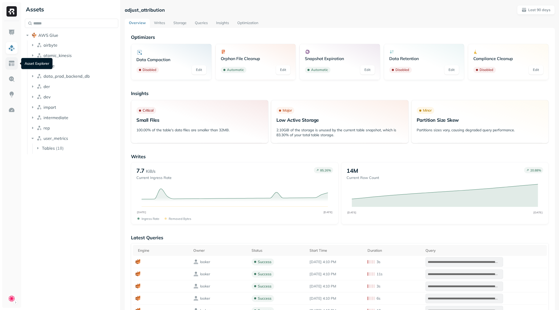
click at [13, 64] on img at bounding box center [11, 63] width 7 height 7
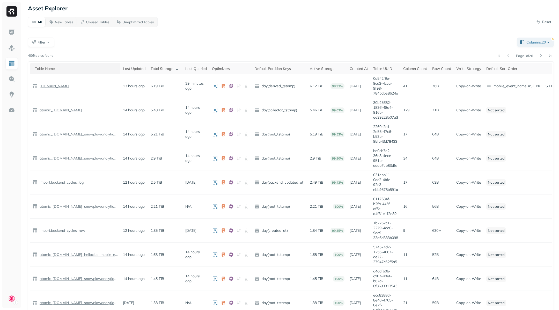
click at [57, 69] on div "Table Name" at bounding box center [76, 68] width 83 height 5
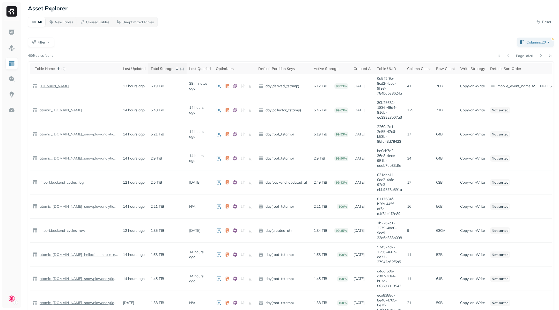
click at [184, 68] on p "( 1 )" at bounding box center [182, 68] width 4 height 5
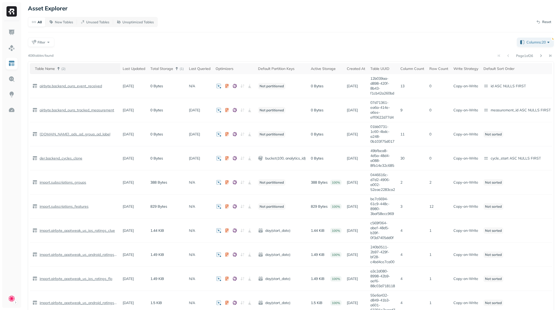
click at [62, 69] on p "( 2 )" at bounding box center [63, 68] width 4 height 5
click at [65, 69] on p "( 2 )" at bounding box center [63, 68] width 4 height 5
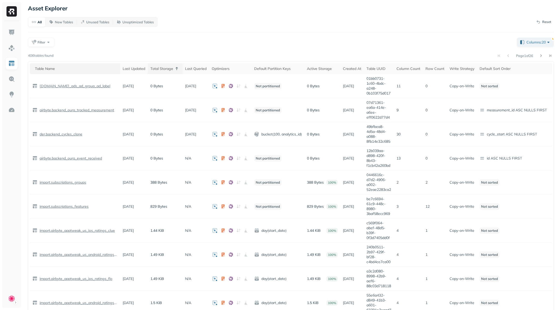
click at [178, 70] on icon at bounding box center [177, 69] width 6 height 6
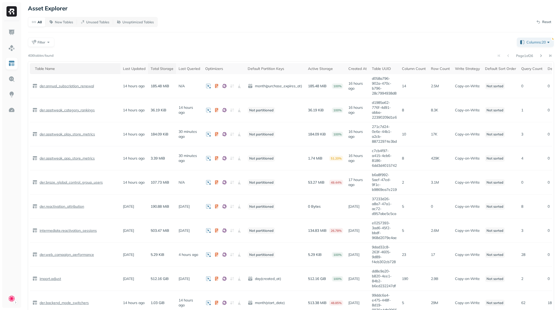
click at [173, 69] on div "Total Storage" at bounding box center [162, 68] width 23 height 5
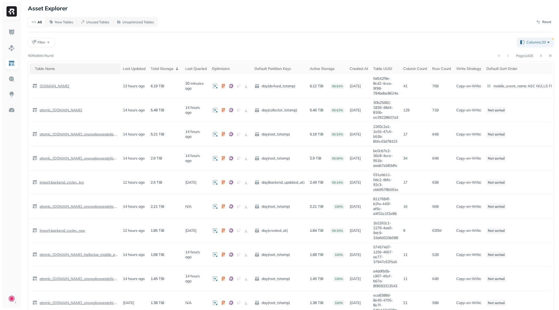
click at [545, 56] on div at bounding box center [545, 55] width 17 height 7
click at [548, 43] on span "Columns: 20" at bounding box center [539, 42] width 25 height 5
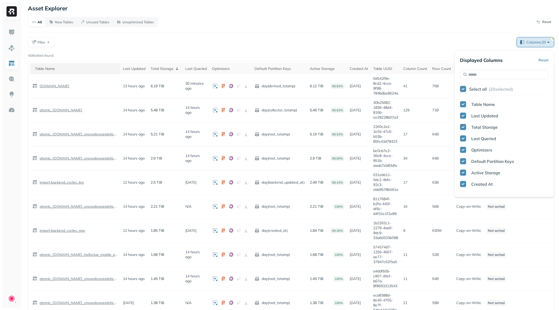
click at [548, 43] on span "Columns: 20" at bounding box center [539, 42] width 25 height 5
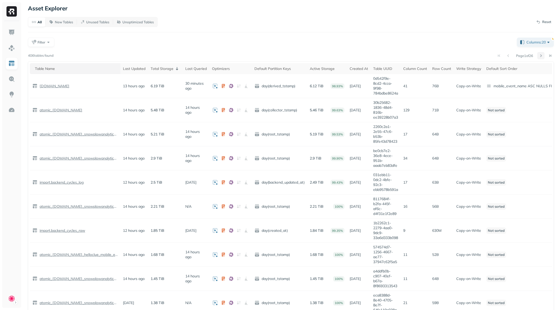
click at [540, 57] on button at bounding box center [540, 55] width 7 height 7
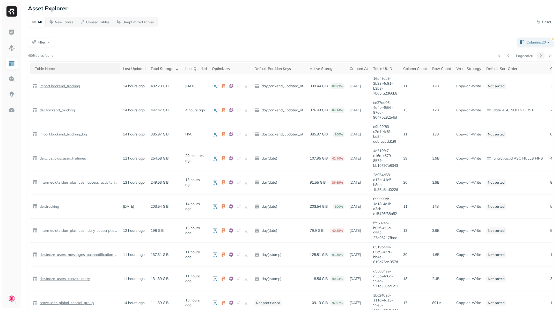
click at [540, 57] on button at bounding box center [540, 55] width 7 height 7
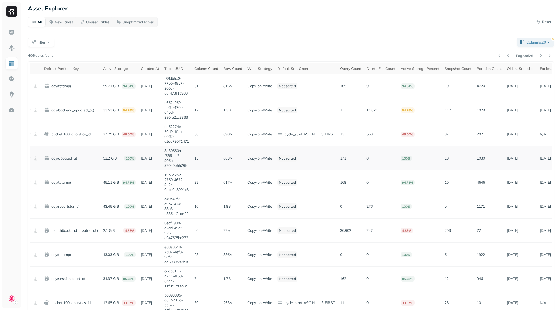
scroll to position [0, 245]
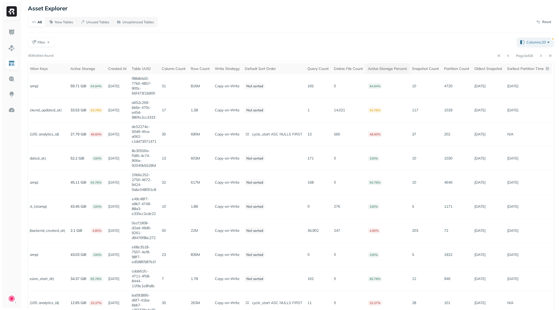
click at [389, 68] on div "Active Storage Percent" at bounding box center [387, 68] width 39 height 5
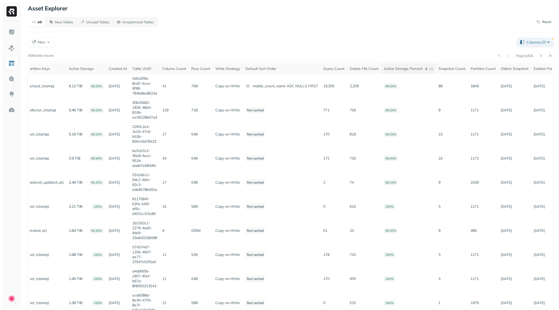
click at [420, 68] on div "Active Storage Percent ( 2 )" at bounding box center [408, 69] width 49 height 6
click at [427, 69] on icon at bounding box center [426, 69] width 6 height 6
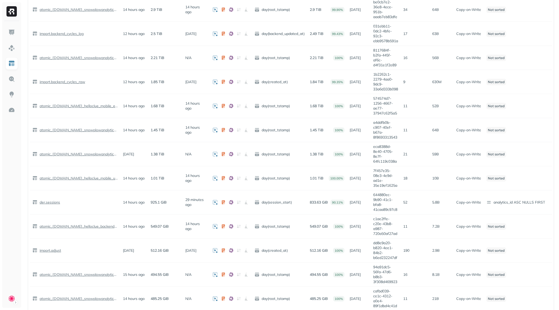
scroll to position [0, 0]
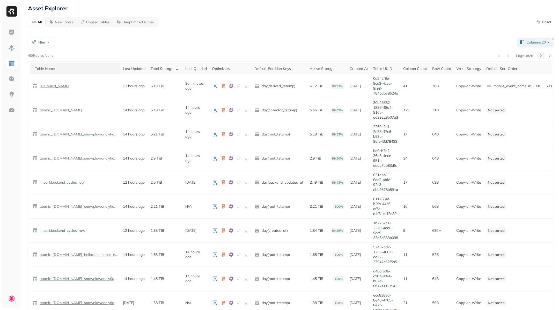
click at [542, 57] on button at bounding box center [540, 55] width 7 height 7
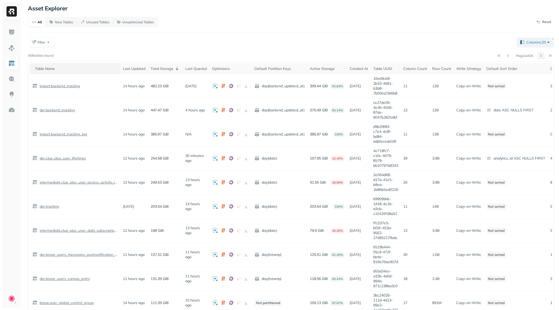
click at [542, 55] on button at bounding box center [540, 55] width 7 height 7
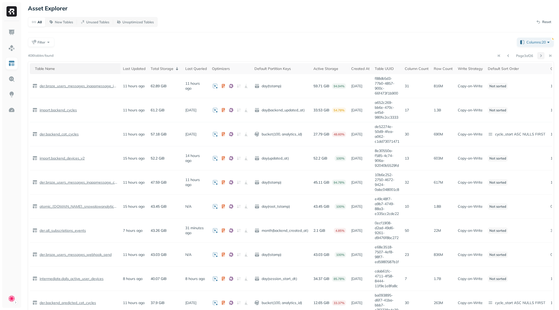
click at [542, 55] on button at bounding box center [540, 55] width 7 height 7
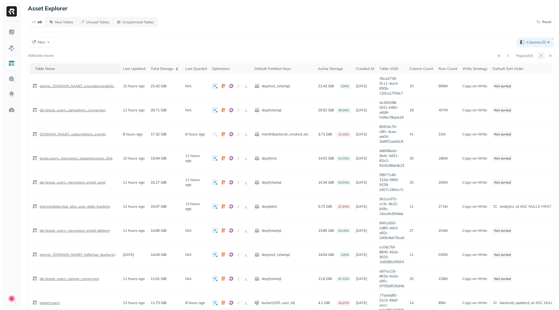
click at [542, 55] on button at bounding box center [540, 55] width 7 height 7
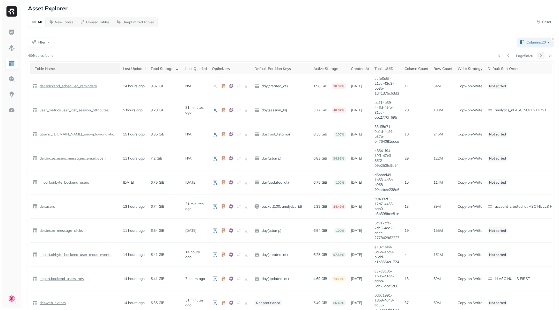
click at [542, 56] on button at bounding box center [540, 55] width 7 height 7
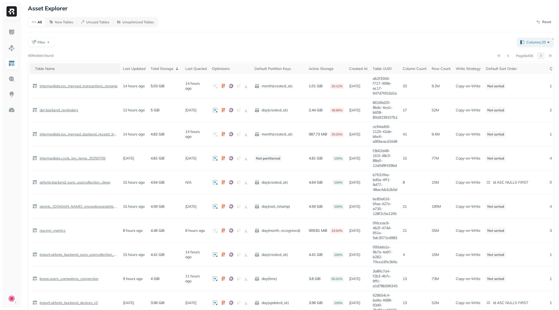
click at [540, 57] on button at bounding box center [540, 55] width 7 height 7
